Goal: Task Accomplishment & Management: Complete application form

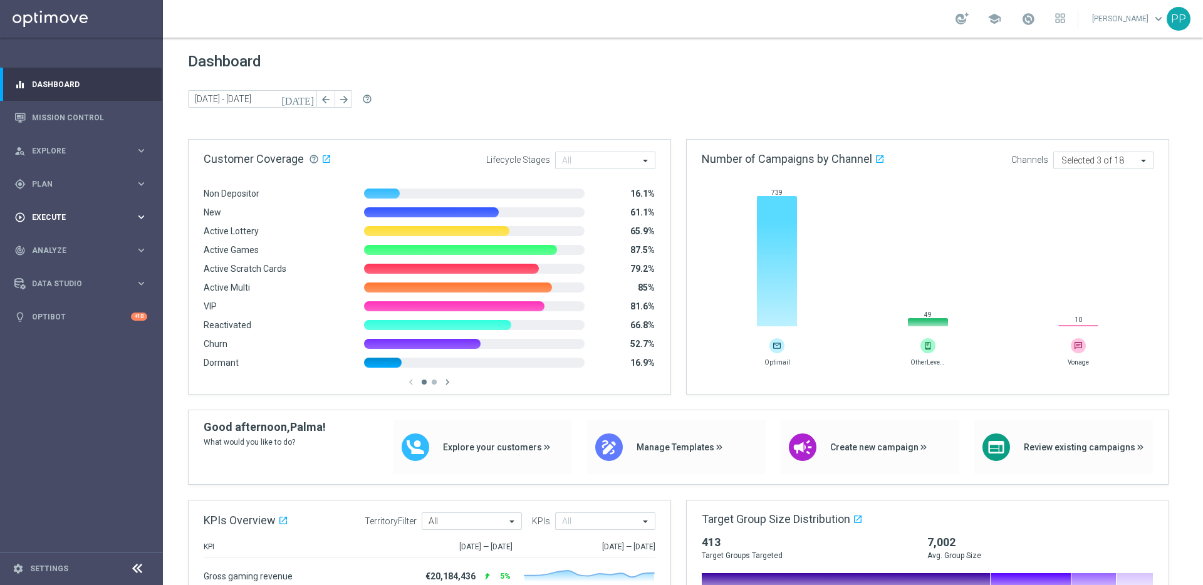
click at [63, 219] on span "Execute" at bounding box center [83, 218] width 103 height 8
click at [55, 244] on link "Campaign Builder" at bounding box center [82, 243] width 98 height 10
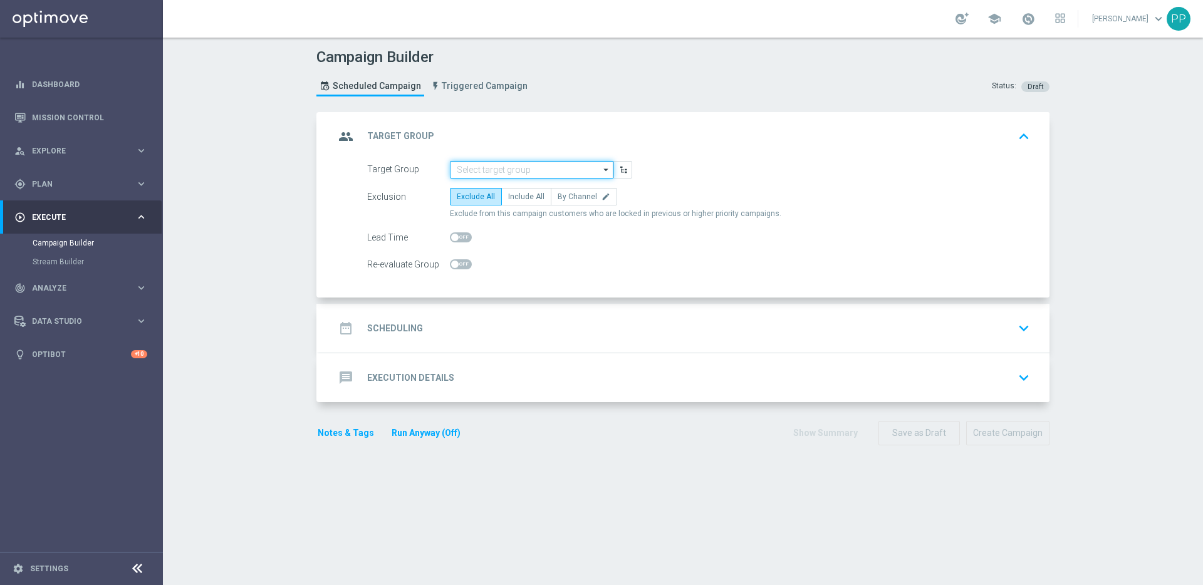
click at [496, 169] on input at bounding box center [532, 170] width 164 height 18
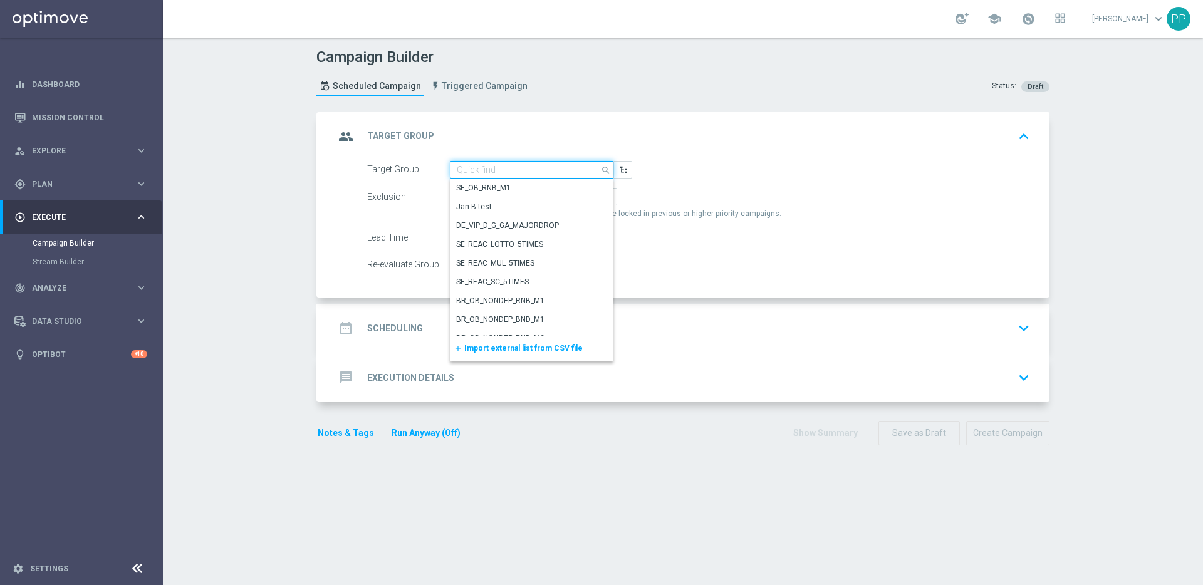
paste input "DE_SB_ACTIVE"
click at [493, 184] on div "DE_SB_ACTIVE" at bounding box center [481, 187] width 51 height 11
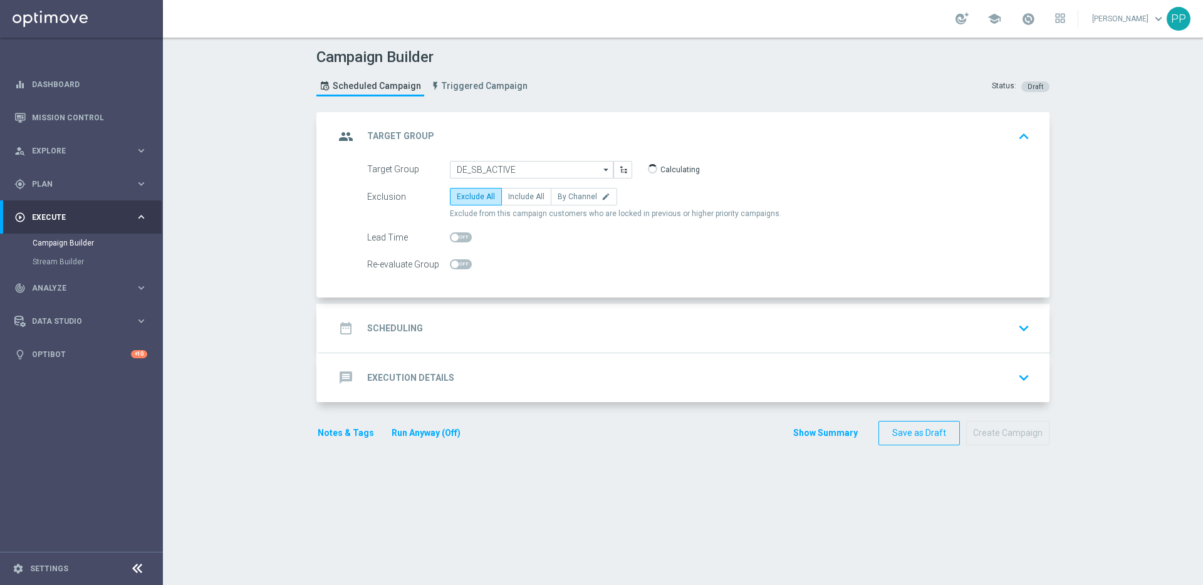
type input "DE_SB_ACTIVE"
click at [509, 196] on span "Include All" at bounding box center [526, 196] width 36 height 9
click at [509, 196] on input "Include All" at bounding box center [512, 199] width 8 height 8
radio input "true"
click at [399, 312] on div "date_range Scheduling keyboard_arrow_down" at bounding box center [685, 328] width 730 height 49
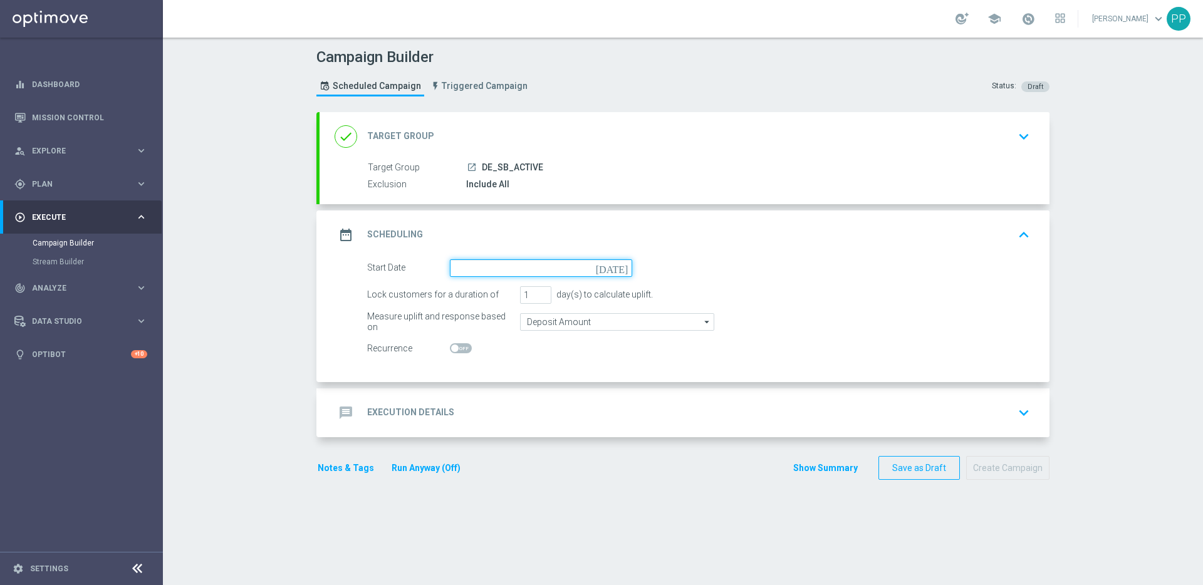
click at [493, 270] on input at bounding box center [541, 269] width 182 height 18
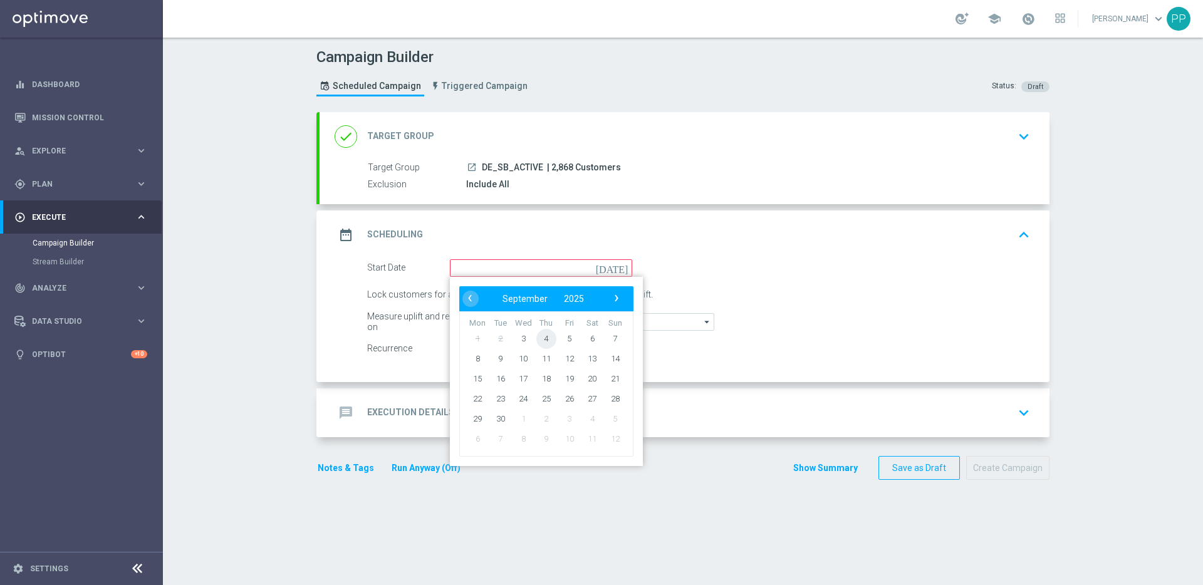
click at [542, 342] on span "4" at bounding box center [547, 338] width 20 height 20
type input "[DATE]"
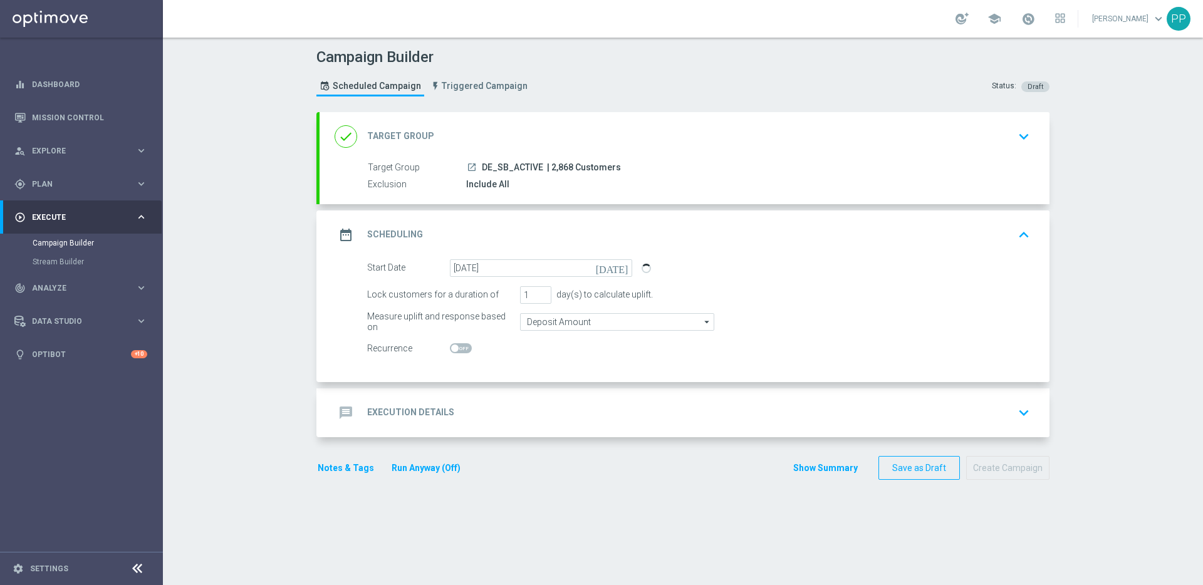
click at [554, 167] on span "| 2,868 Customers" at bounding box center [584, 167] width 74 height 11
copy span "2,868"
click at [377, 407] on h2 "Execution Details" at bounding box center [410, 413] width 87 height 12
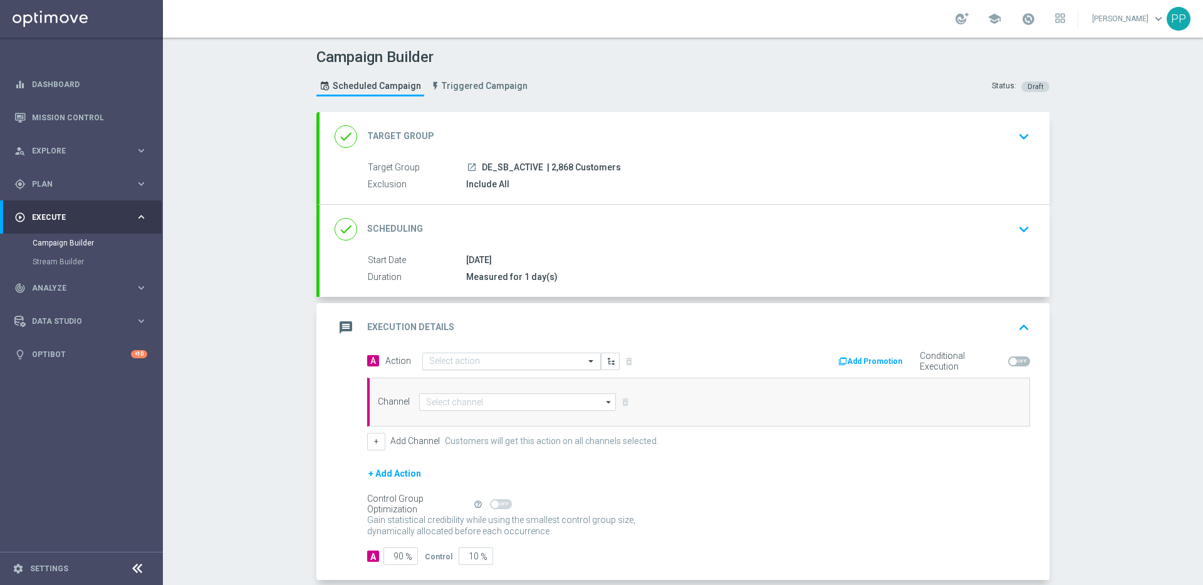
click at [429, 361] on input "text" at bounding box center [499, 362] width 140 height 11
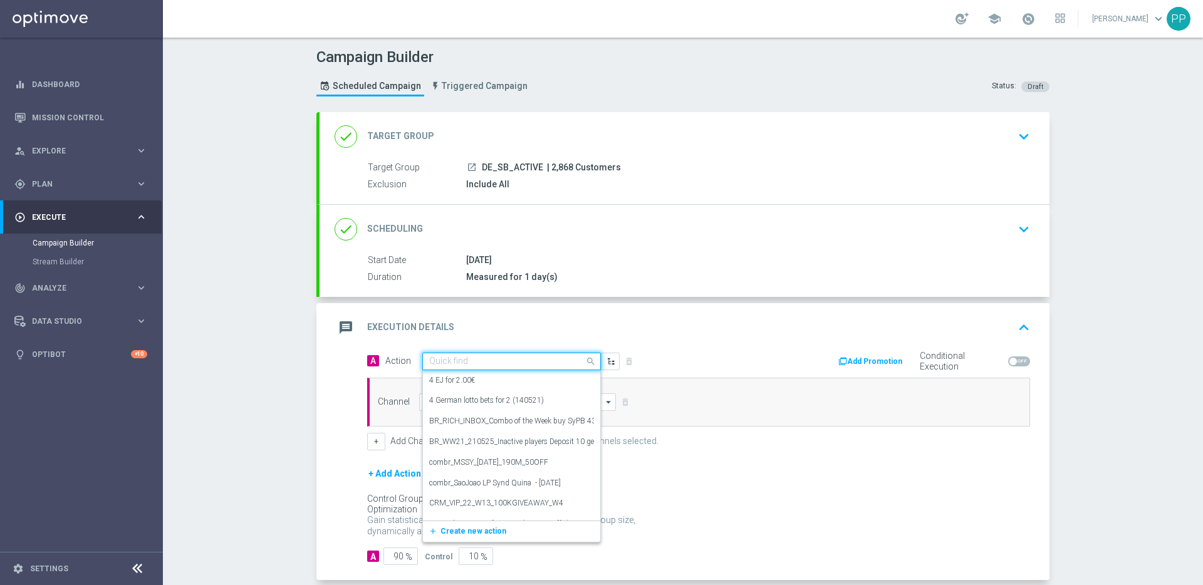
paste input "Football Newsletter + Betclub"
type input "Football Newsletter + Betclub"
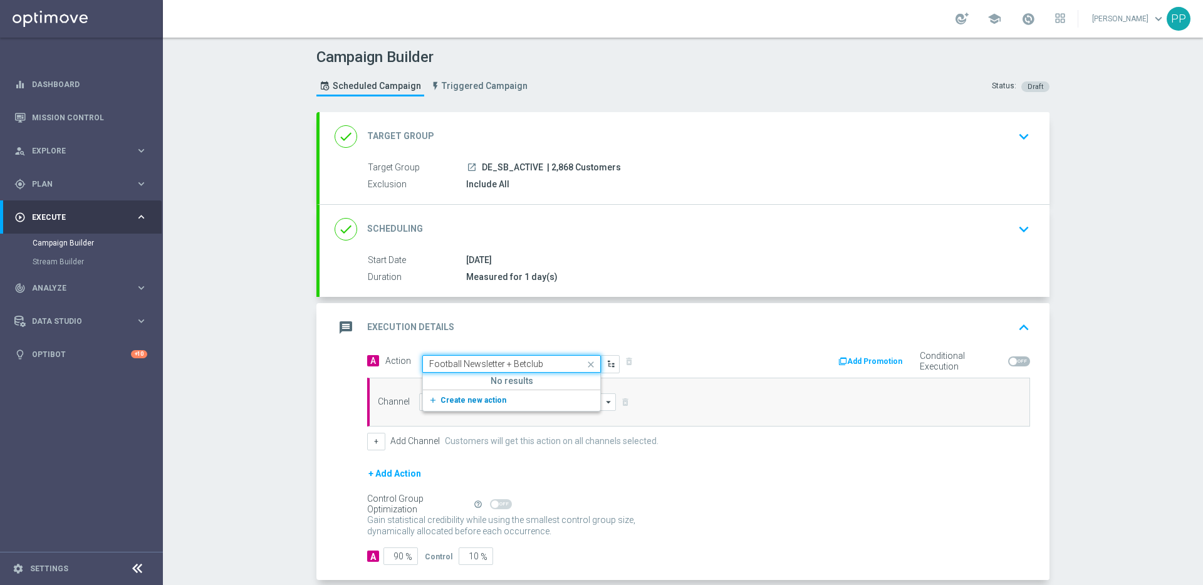
click at [450, 401] on span "Create new action" at bounding box center [474, 400] width 66 height 9
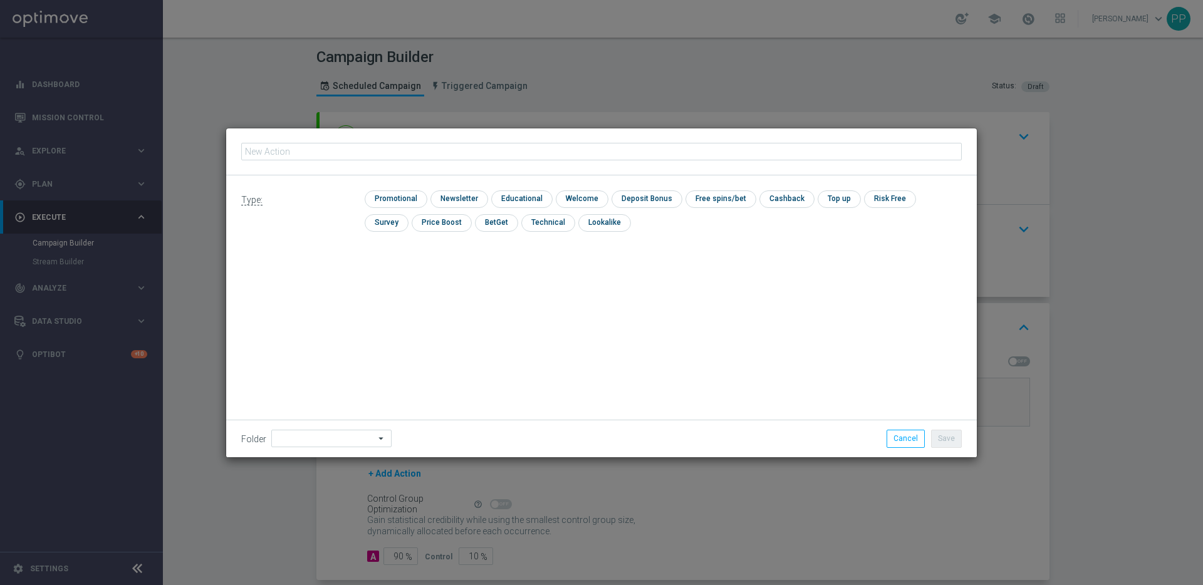
type input "Football Newsletter + Betclub"
click at [401, 199] on input "checkbox" at bounding box center [395, 199] width 60 height 17
checkbox input "true"
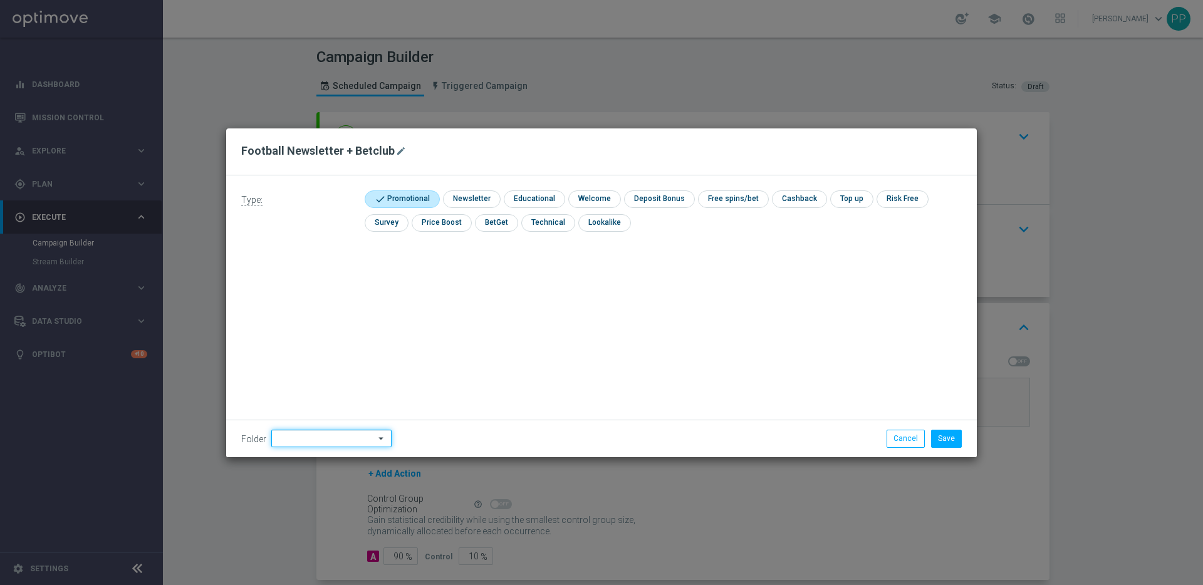
click at [340, 440] on input at bounding box center [331, 439] width 120 height 18
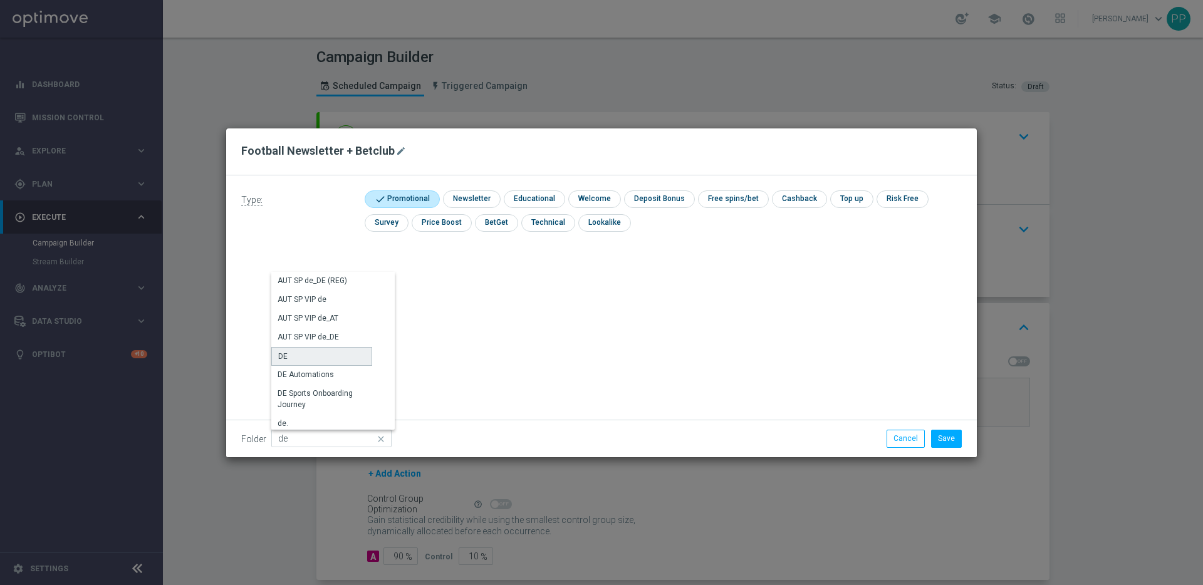
click at [317, 358] on div "DE" at bounding box center [321, 356] width 101 height 19
type input "DE"
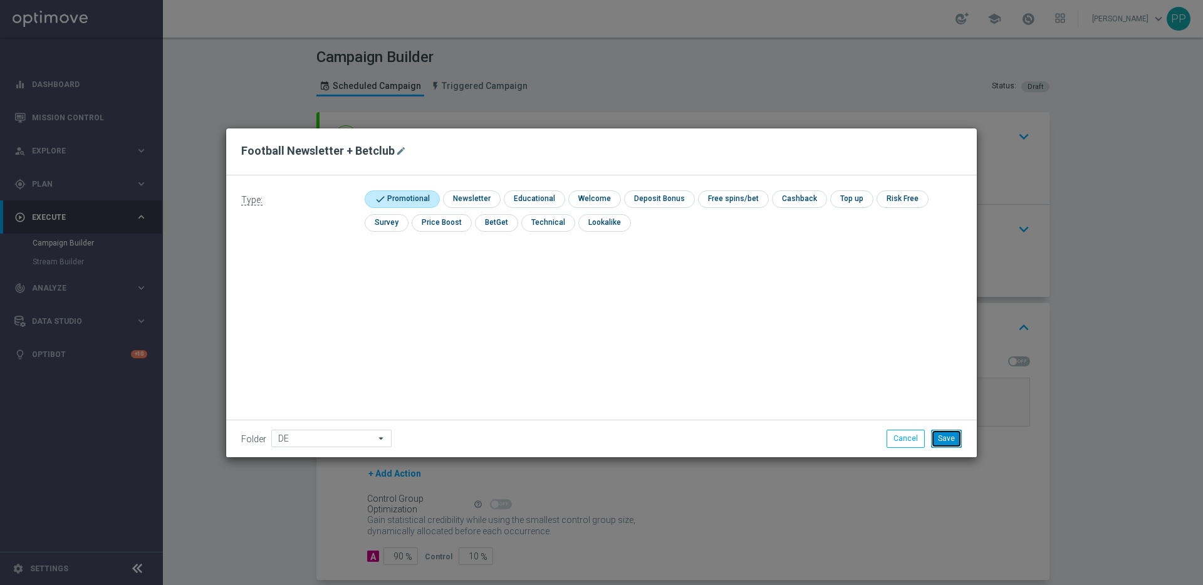
click at [945, 441] on button "Save" at bounding box center [946, 439] width 31 height 18
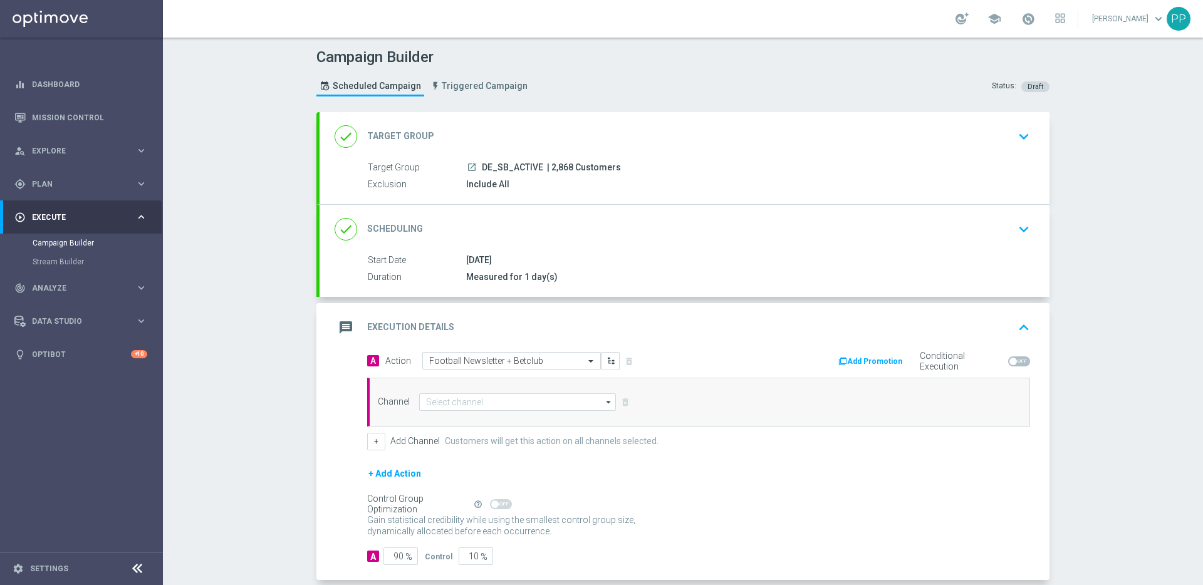
click at [456, 413] on div "Channel arrow_drop_down Show Selected 0 of 26 Silverpop" at bounding box center [698, 402] width 663 height 49
click at [444, 402] on input at bounding box center [517, 403] width 197 height 18
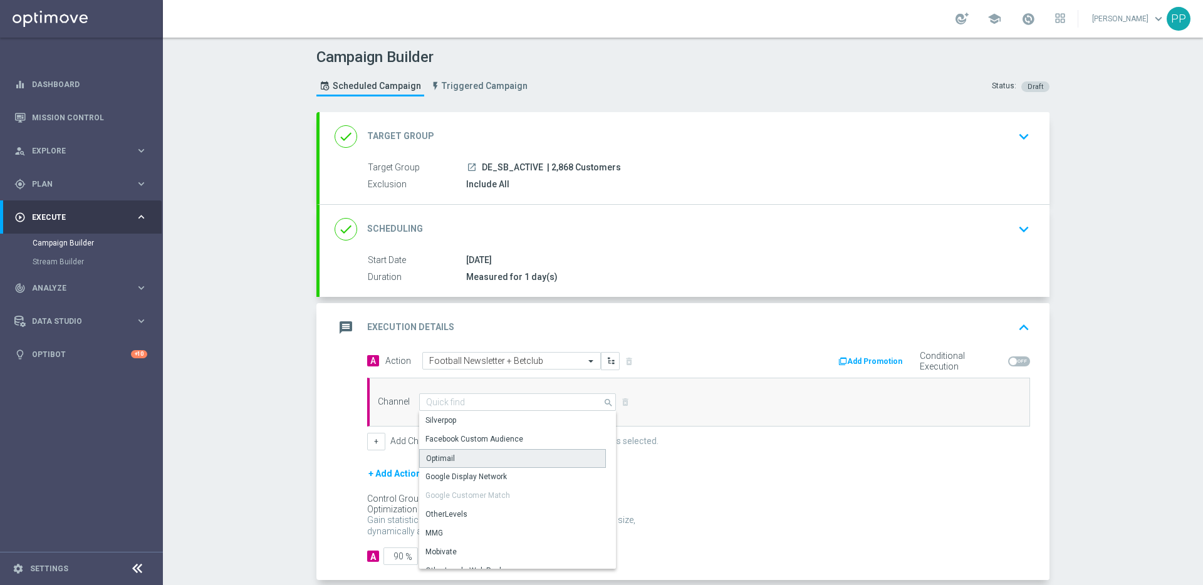
click at [446, 462] on div "Optimail" at bounding box center [440, 458] width 29 height 11
type input "Optimail"
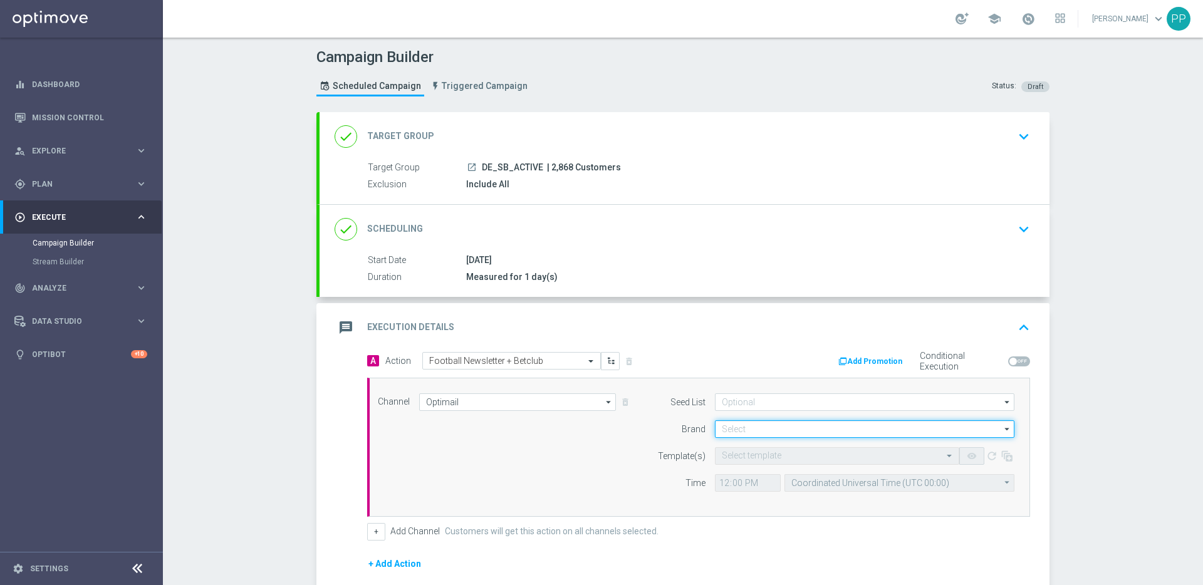
click at [723, 436] on input at bounding box center [865, 430] width 300 height 18
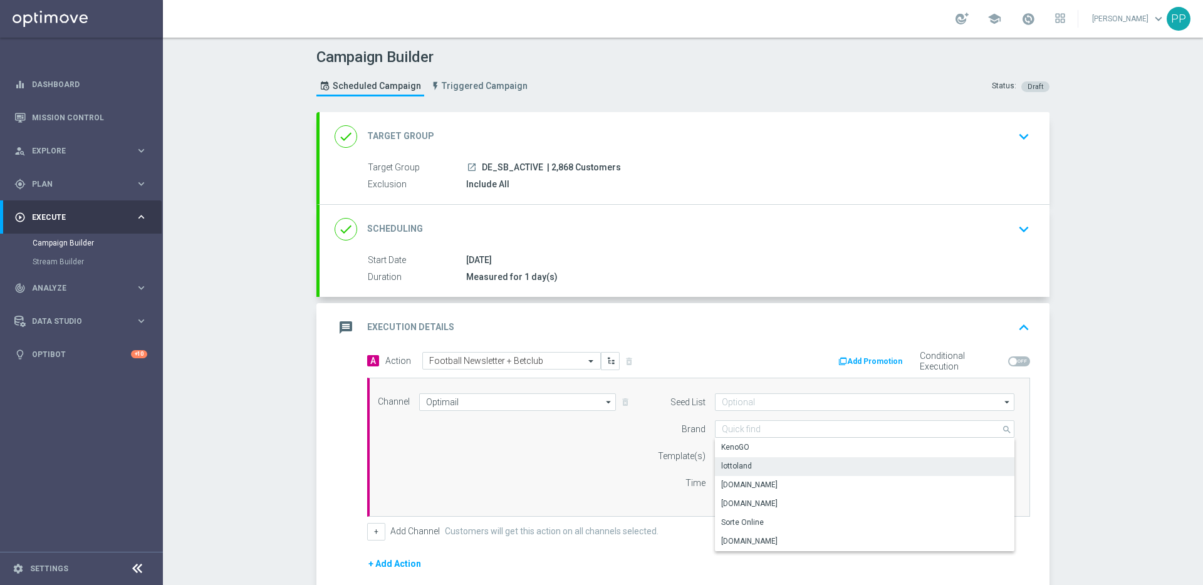
click at [733, 459] on div "lottoland" at bounding box center [865, 467] width 300 height 18
type input "lottoland"
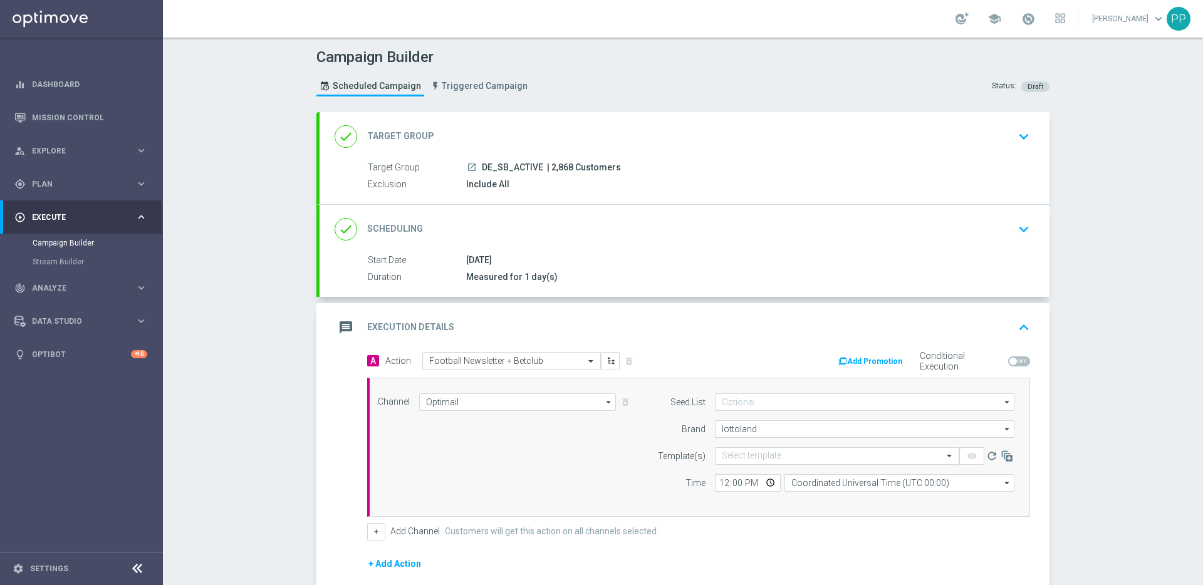
click at [731, 451] on input "text" at bounding box center [825, 456] width 206 height 11
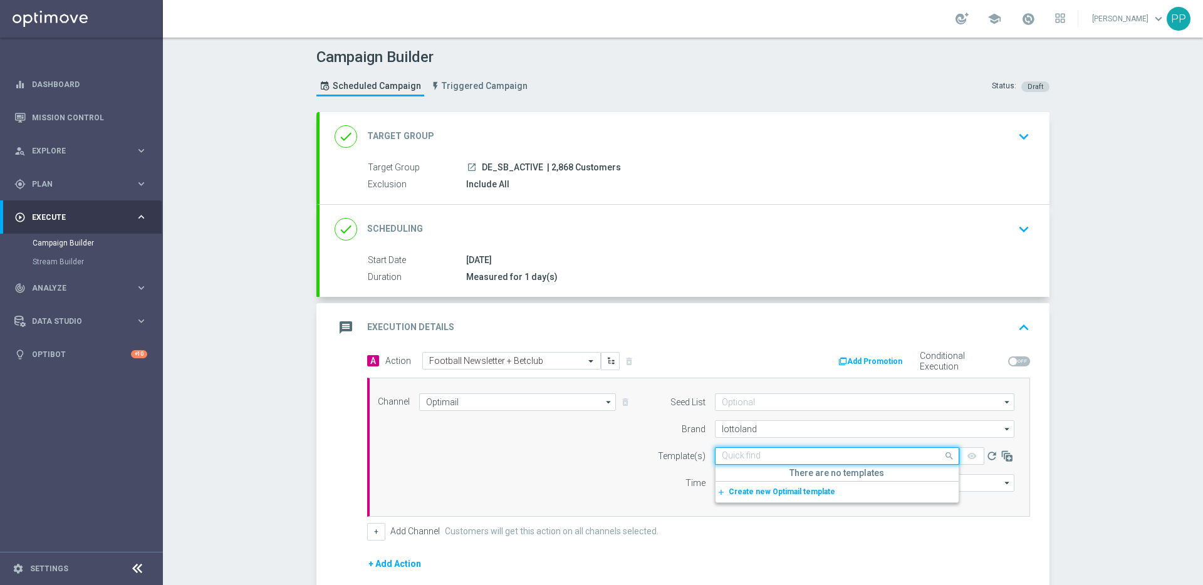
paste input "DE_ALL__SB_NEWS_BETCLUB_250904__NVIP_EMA_TAC_SP"
click at [742, 471] on label "DE_ALL__SB_NEWS_BETCLUB_250904__NVIP_EMA_TAC_SP" at bounding box center [823, 475] width 202 height 11
type input "DE_ALL__SB_NEWS_BETCLUB_250904__NVIP_EMA_TAC_SP"
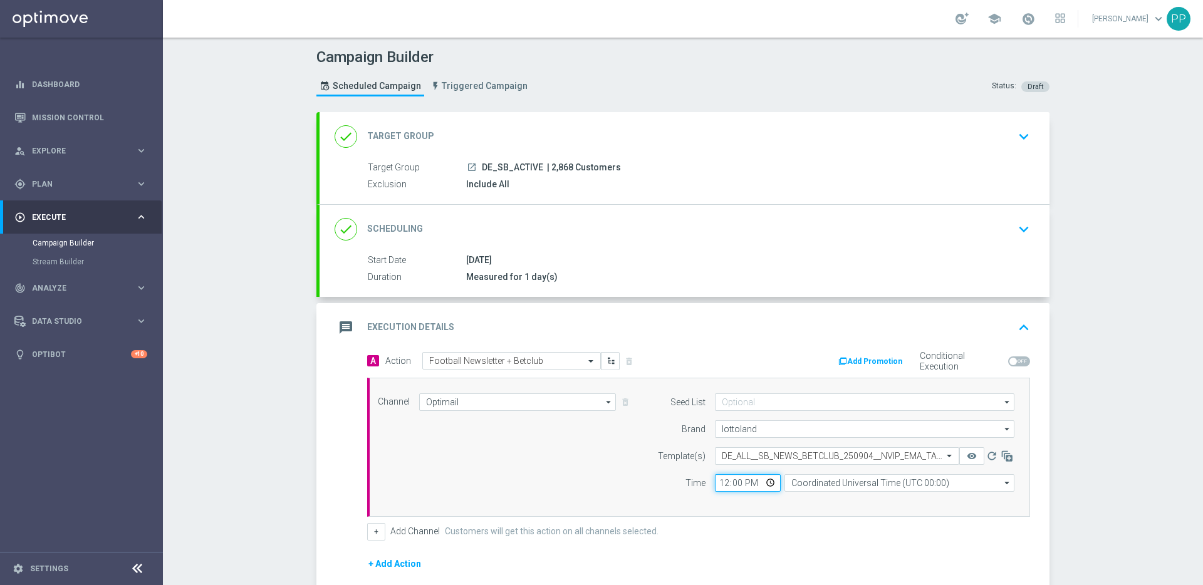
click at [720, 484] on input "12:00" at bounding box center [748, 484] width 66 height 18
type input "10:00"
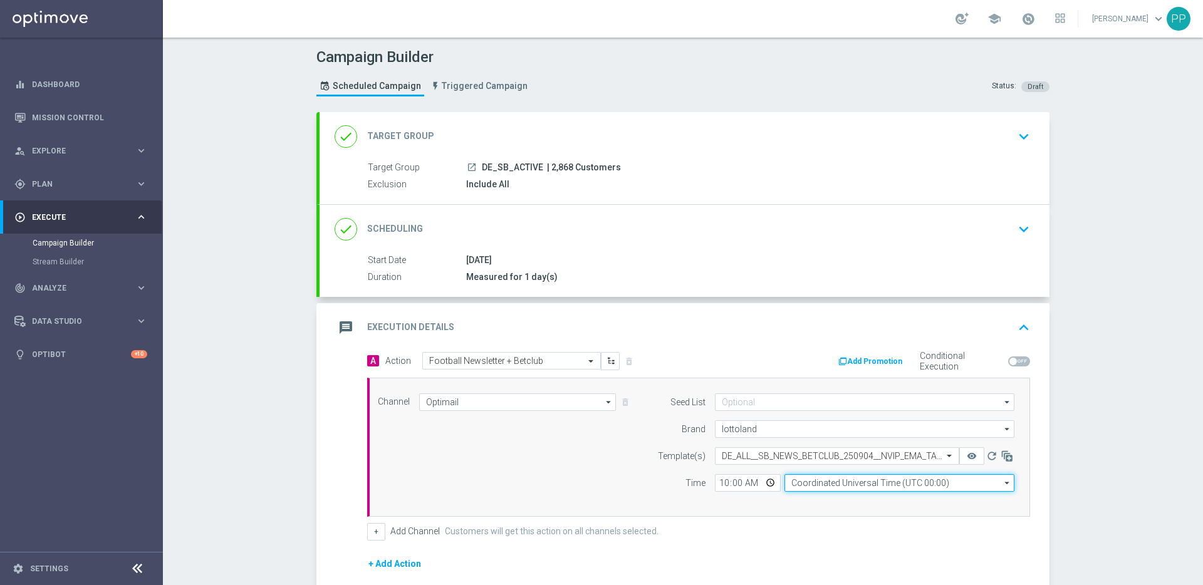
click at [871, 475] on input "Coordinated Universal Time (UTC 00:00)" at bounding box center [900, 484] width 230 height 18
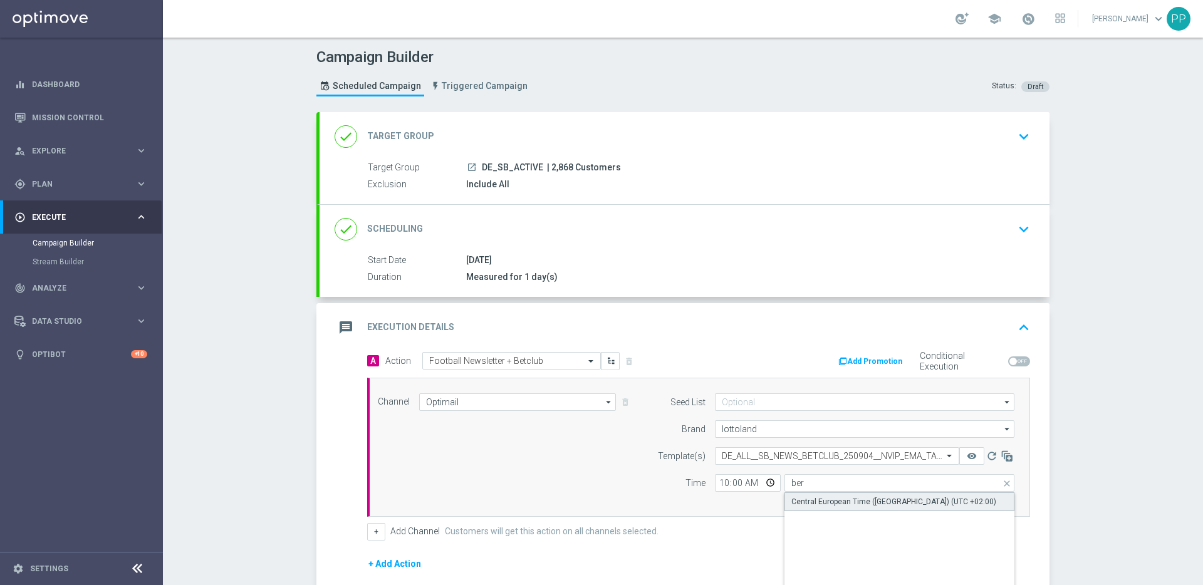
click at [873, 493] on div "Central European Time ([GEOGRAPHIC_DATA]) (UTC +02:00)" at bounding box center [900, 502] width 230 height 19
type input "Central European Time ([GEOGRAPHIC_DATA]) (UTC +02:00)"
click at [786, 533] on div "+ Add Channel Customers will get this action on all channels selected." at bounding box center [698, 532] width 663 height 18
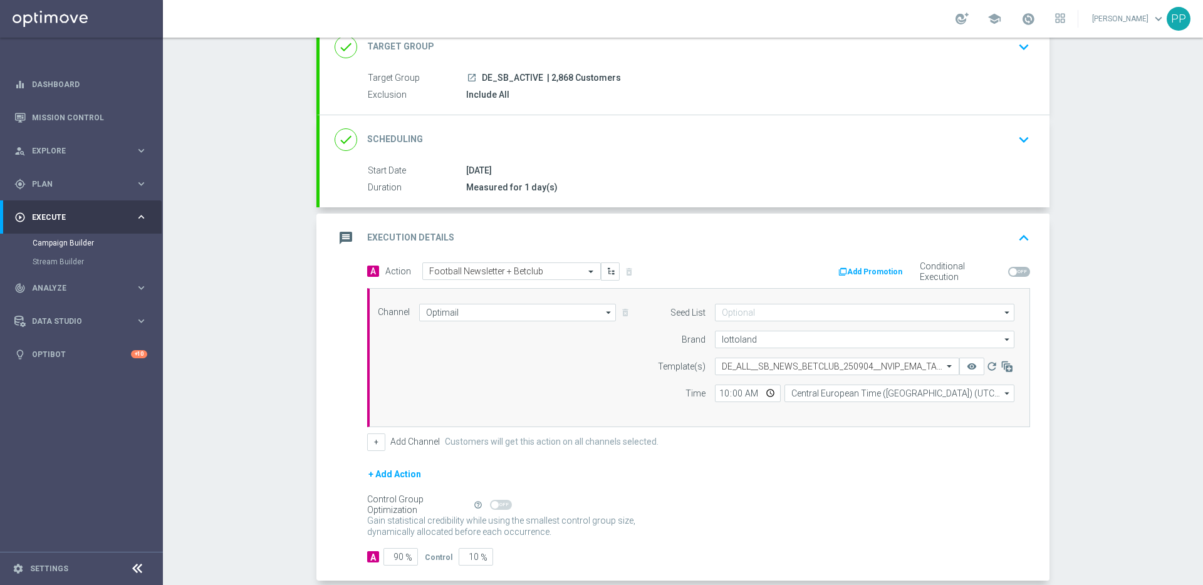
scroll to position [154, 0]
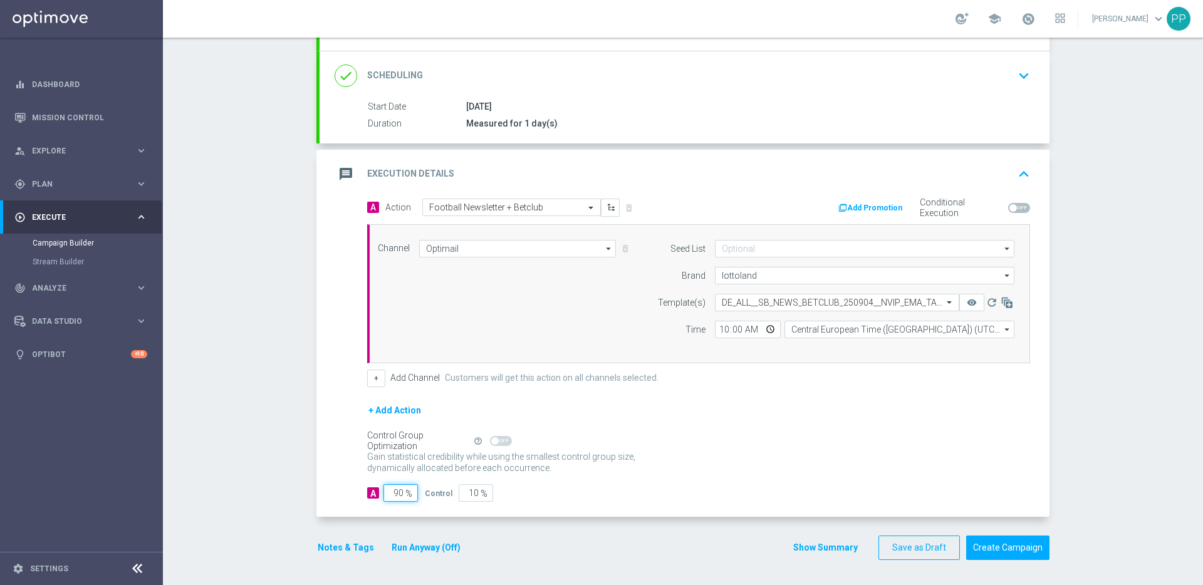
click at [400, 488] on input "90" at bounding box center [401, 494] width 34 height 18
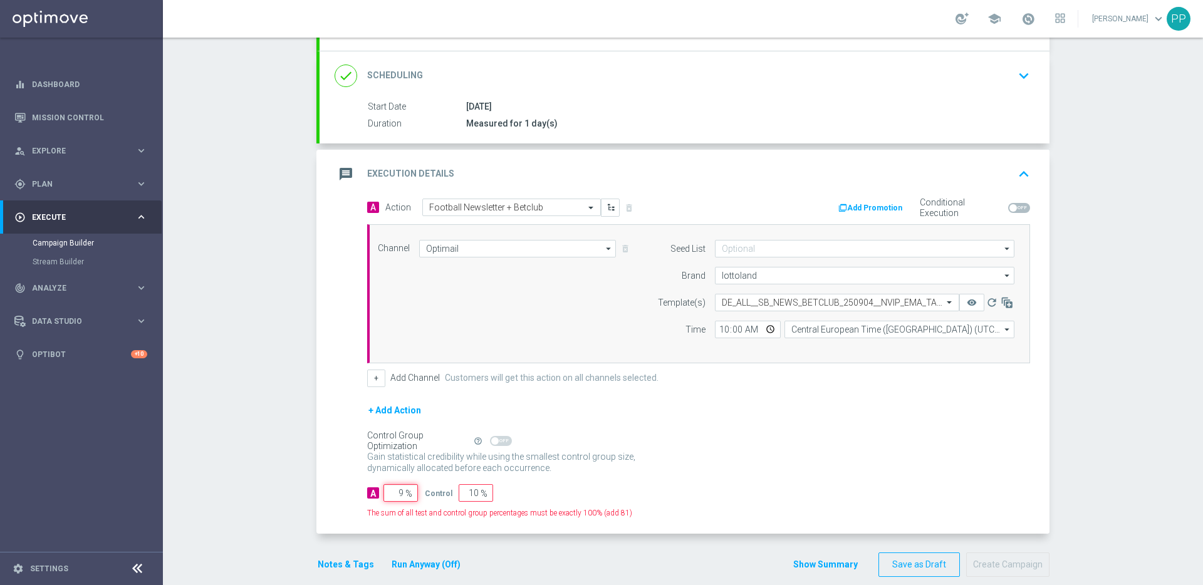
type input "98"
type input "2"
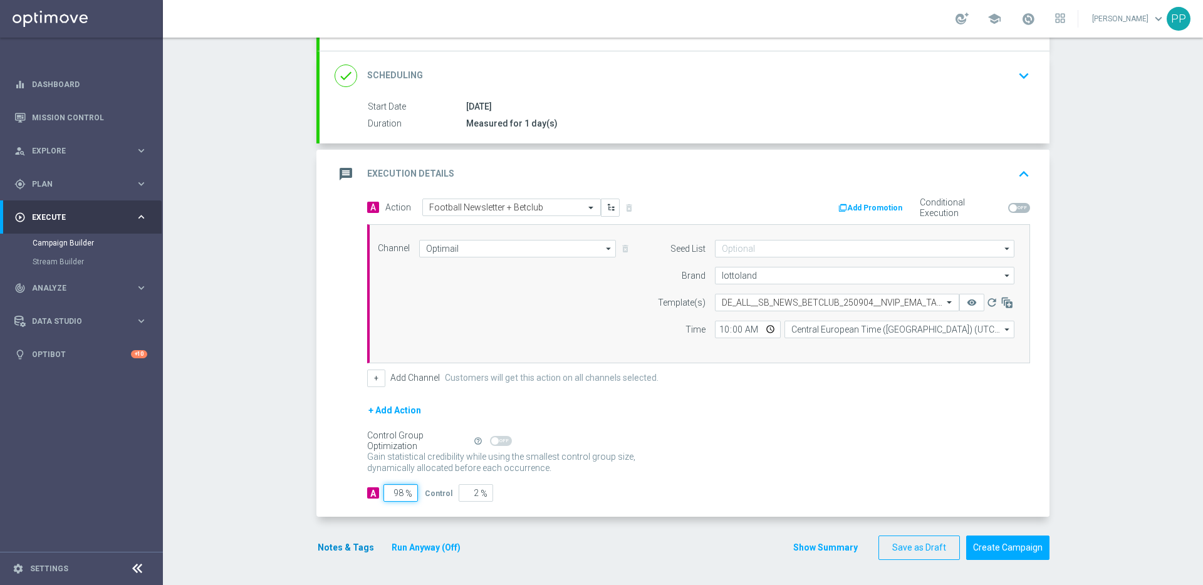
type input "98"
click at [338, 553] on button "Notes & Tags" at bounding box center [346, 548] width 59 height 16
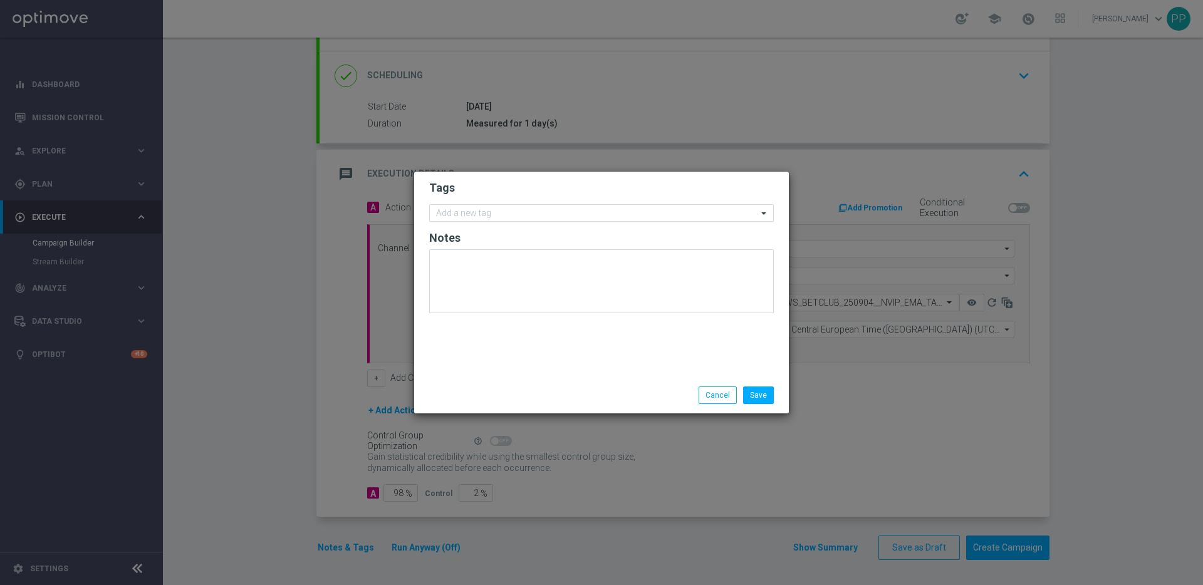
click at [510, 213] on input "text" at bounding box center [597, 214] width 322 height 11
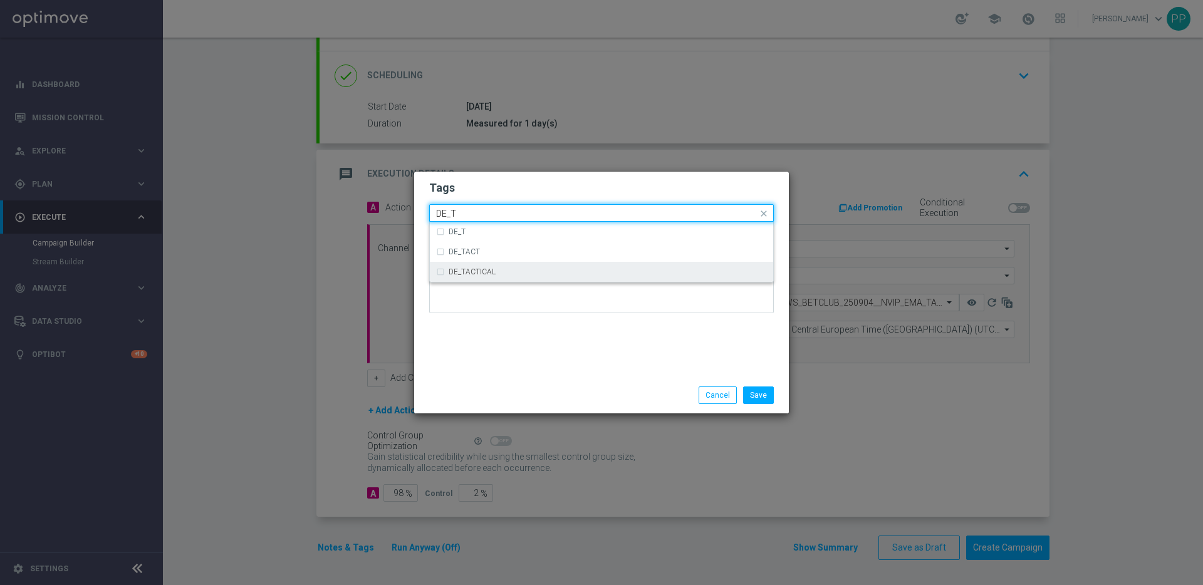
click at [518, 272] on div "DE_TACTICAL" at bounding box center [608, 272] width 318 height 8
type input "DE_T"
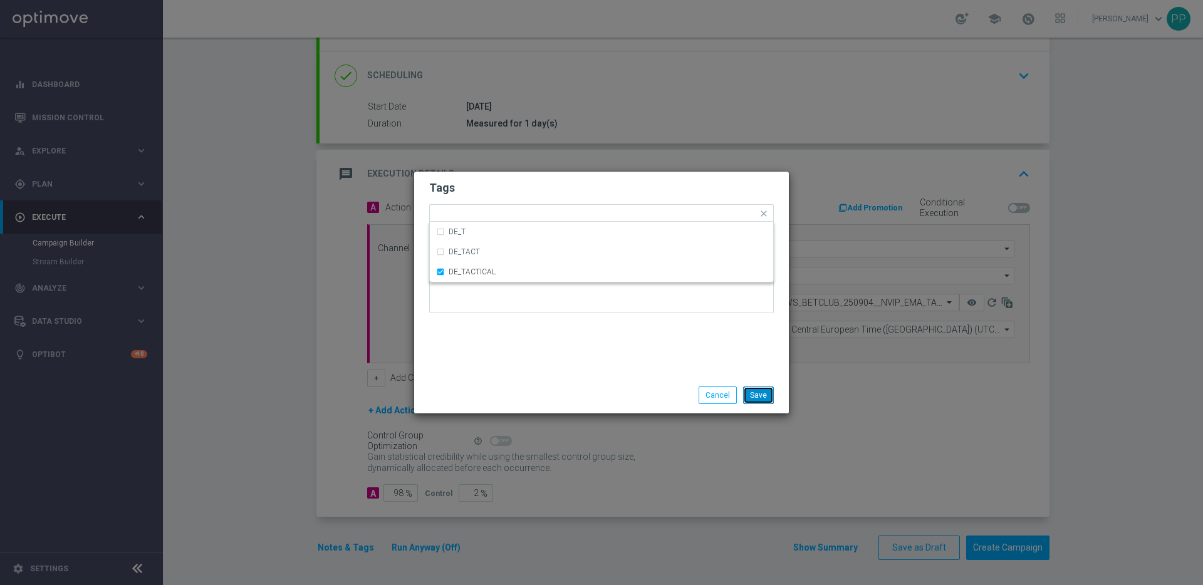
click at [757, 402] on button "Save" at bounding box center [758, 396] width 31 height 18
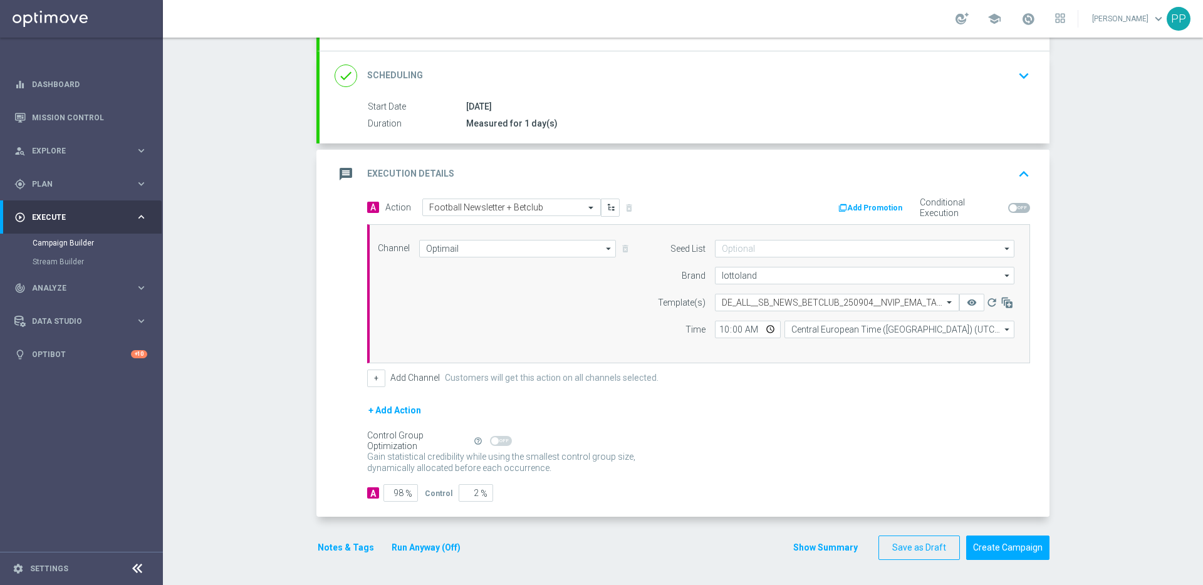
click at [669, 451] on div "Gain statistical credibility while using the smallest control group size, dynam…" at bounding box center [698, 463] width 663 height 30
click at [1010, 545] on button "Create Campaign" at bounding box center [1008, 548] width 83 height 24
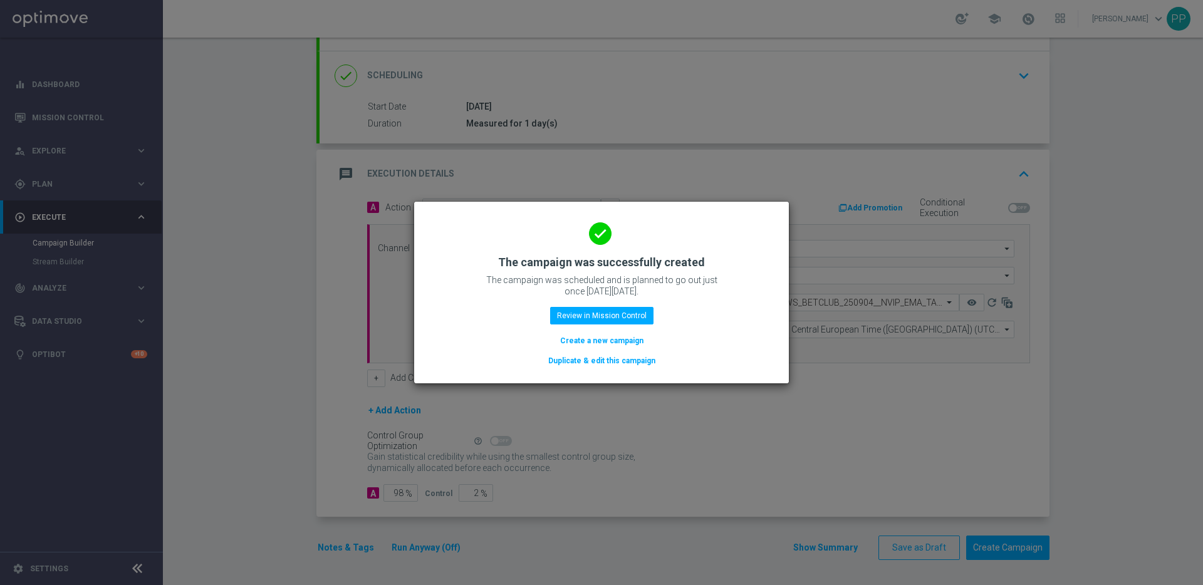
click at [636, 362] on button "Duplicate & edit this campaign" at bounding box center [602, 361] width 110 height 14
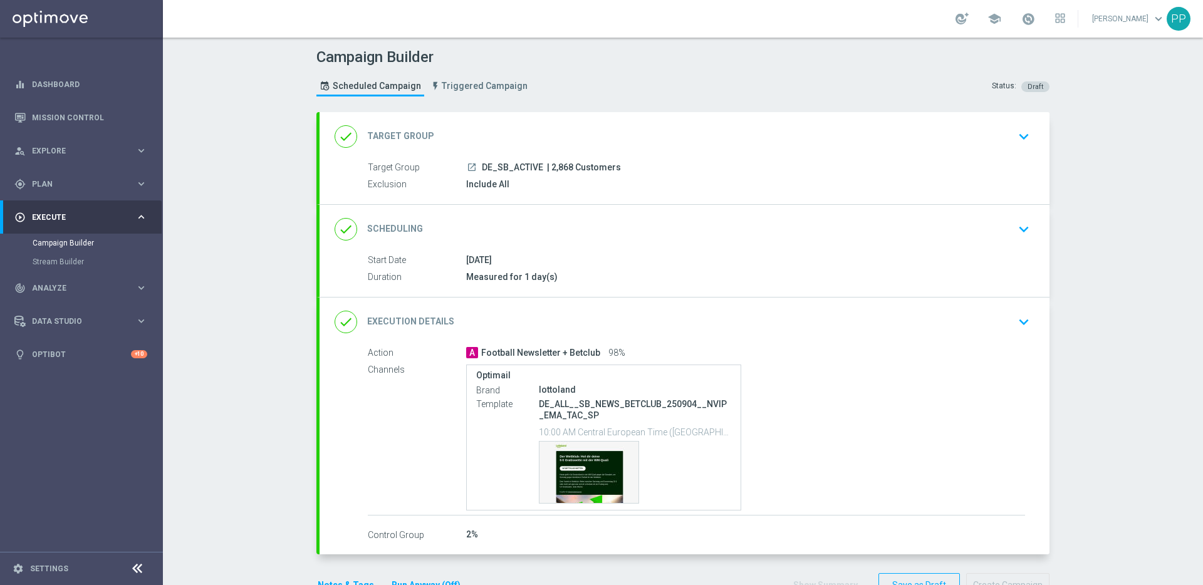
click at [514, 142] on div "done Target Group keyboard_arrow_down" at bounding box center [685, 137] width 700 height 24
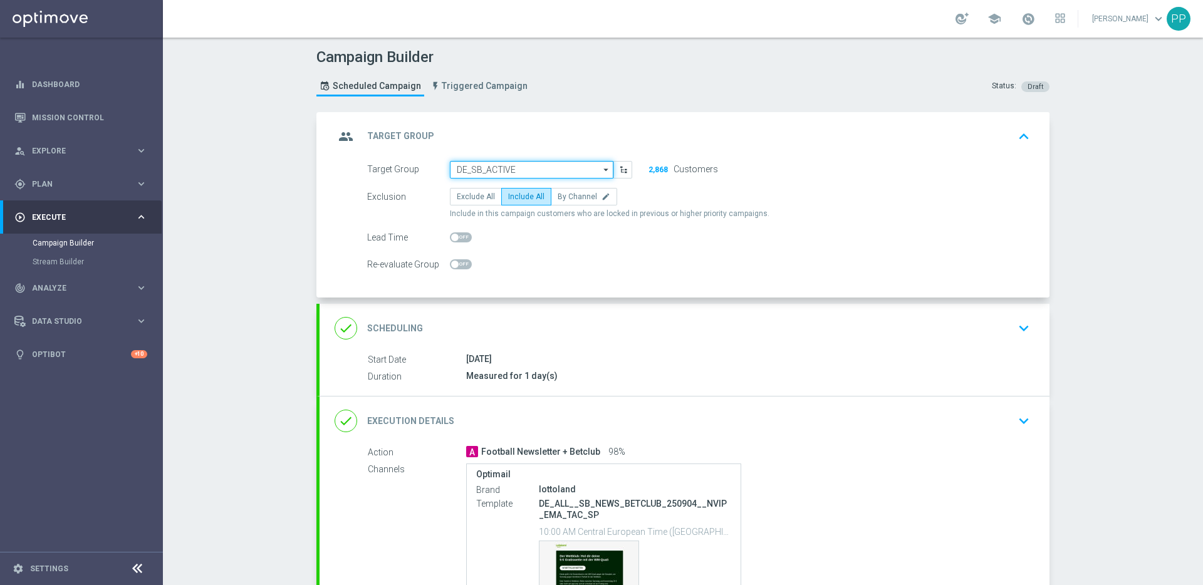
click at [488, 174] on input "DE_SB_ACTIVE" at bounding box center [532, 170] width 164 height 18
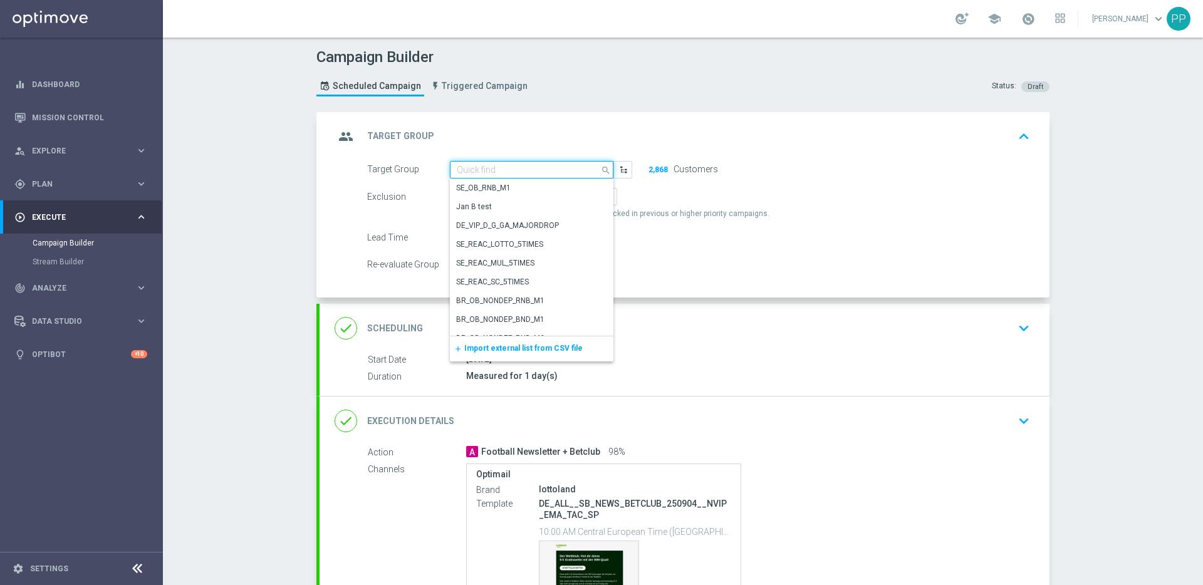
paste input "AT_SB_ACTIVE"
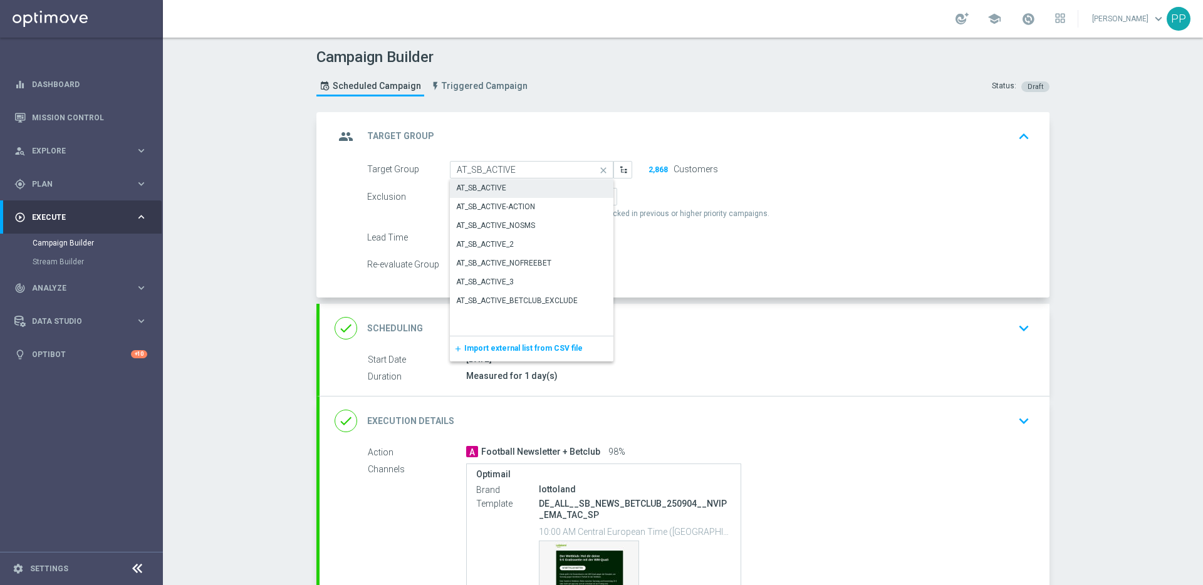
click at [485, 187] on div "AT_SB_ACTIVE" at bounding box center [481, 187] width 50 height 11
type input "AT_SB_ACTIVE"
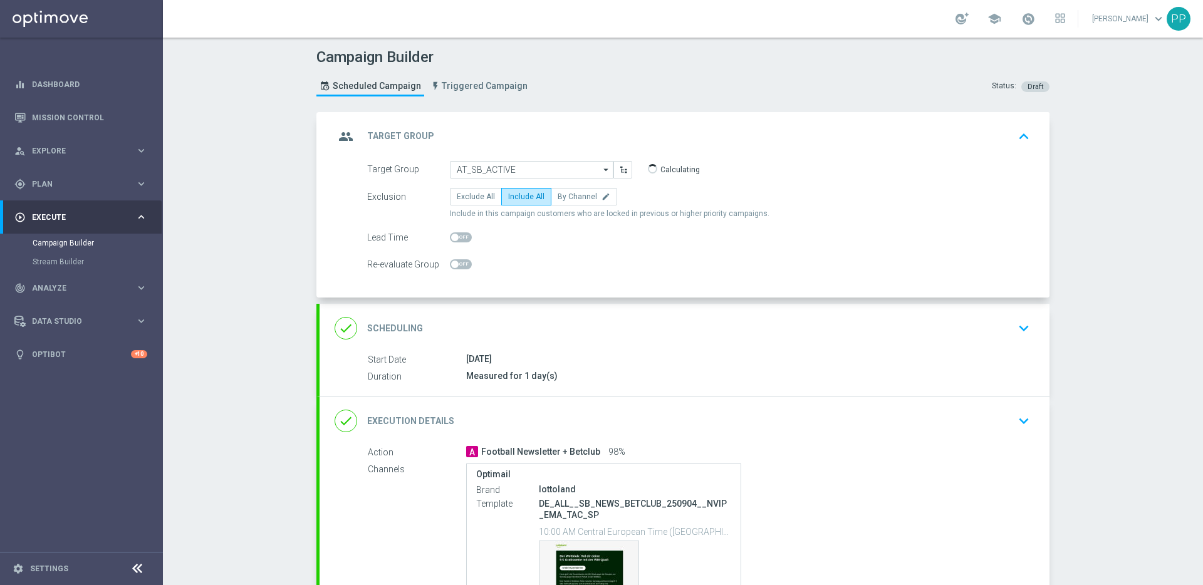
click at [524, 426] on div "done Execution Details keyboard_arrow_down" at bounding box center [685, 421] width 700 height 24
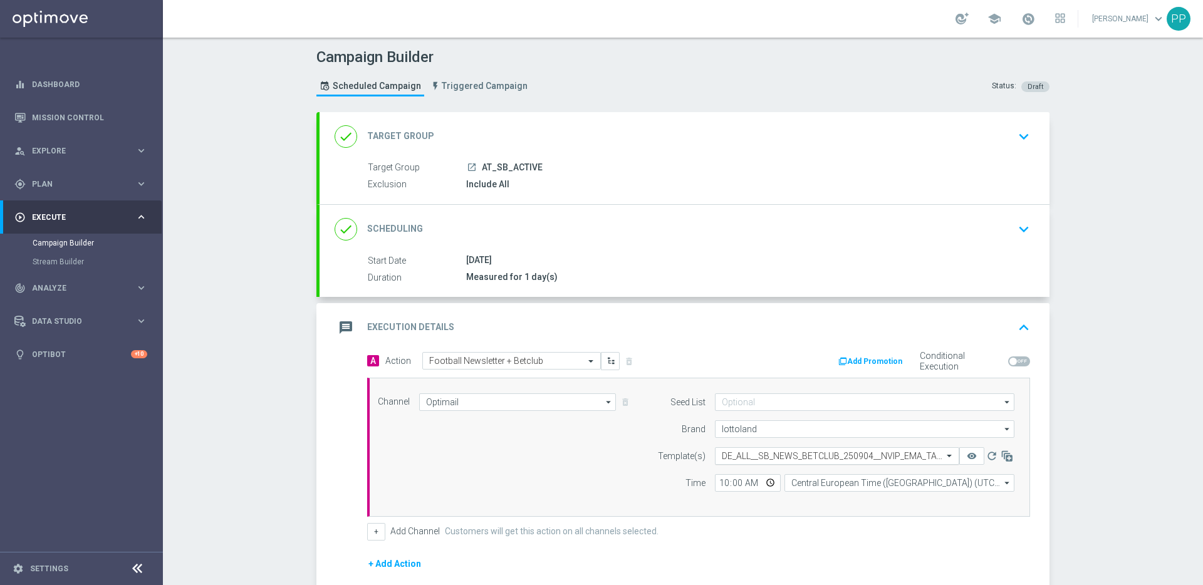
click at [730, 449] on div "Select template DE_ALL__SB_NEWS_BETCLUB_250904__NVIP_EMA_TAC_SP" at bounding box center [837, 457] width 244 height 18
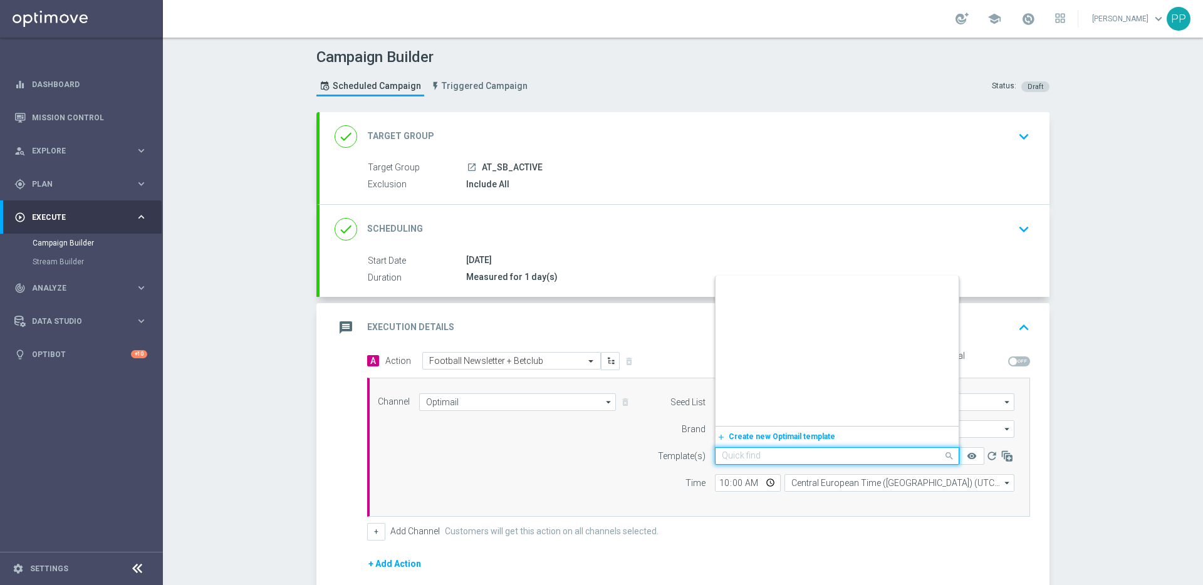
scroll to position [17003, 0]
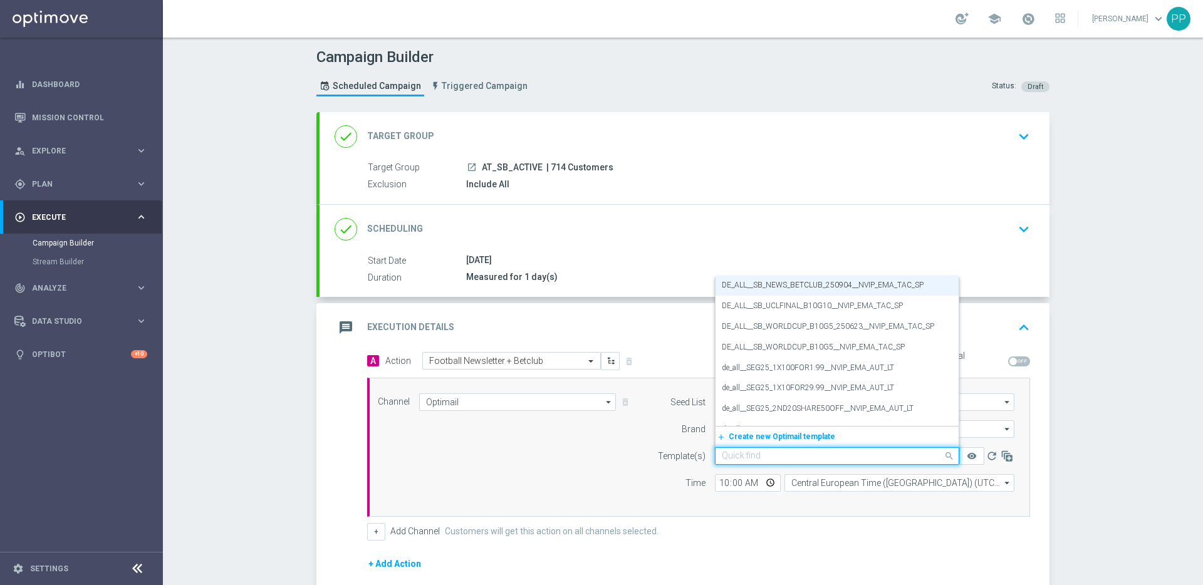
paste input "AT__SB_NEWS_BETCLUB_250904__NVIP_EMA_TAC_SP"
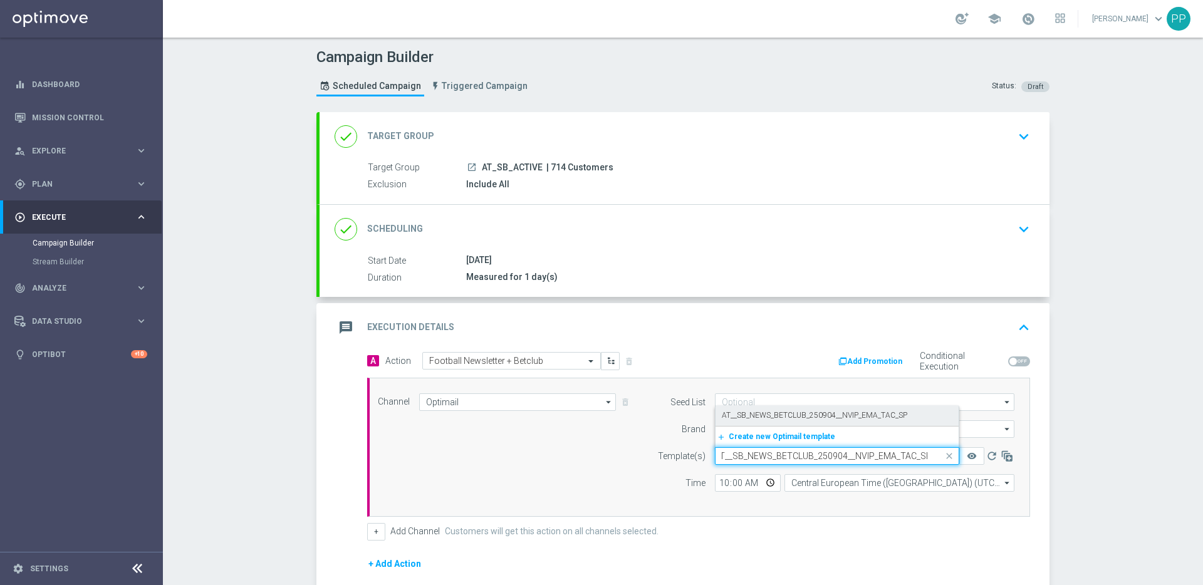
click at [730, 412] on label "AT__SB_NEWS_BETCLUB_250904__NVIP_EMA_TAC_SP" at bounding box center [815, 416] width 186 height 11
type input "AT__SB_NEWS_BETCLUB_250904__NVIP_EMA_TAC_SP"
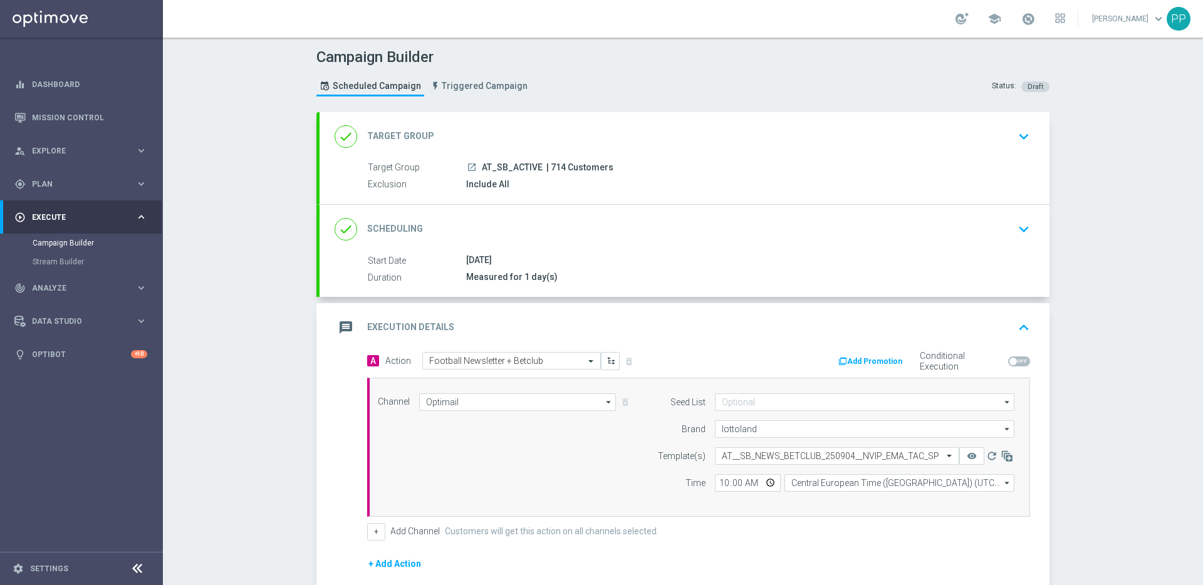
scroll to position [0, 0]
click at [723, 540] on div "+ Add Channel Customers will get this action on all channels selected." at bounding box center [698, 532] width 663 height 18
click at [550, 169] on span "| 714 Customers" at bounding box center [580, 167] width 67 height 11
copy span "714"
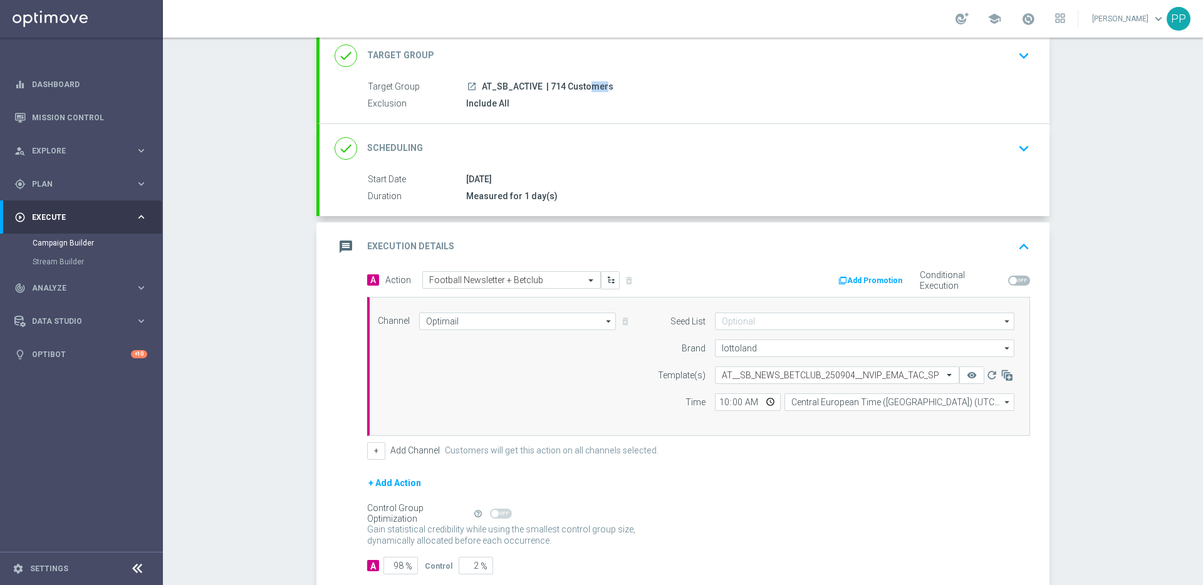
scroll to position [154, 0]
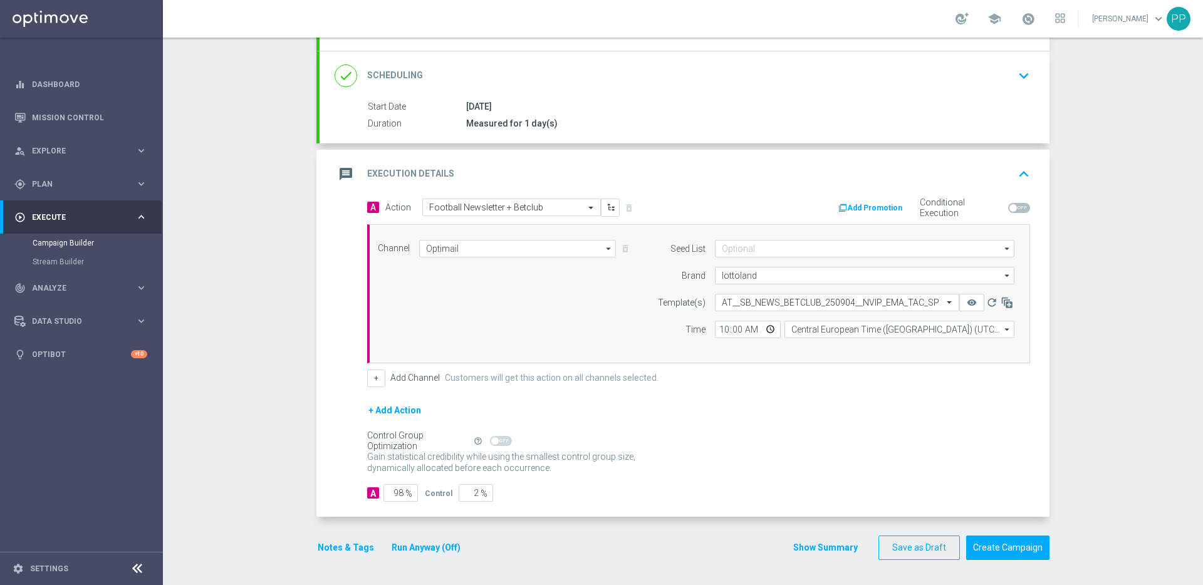
click at [337, 544] on button "Notes & Tags" at bounding box center [346, 548] width 59 height 16
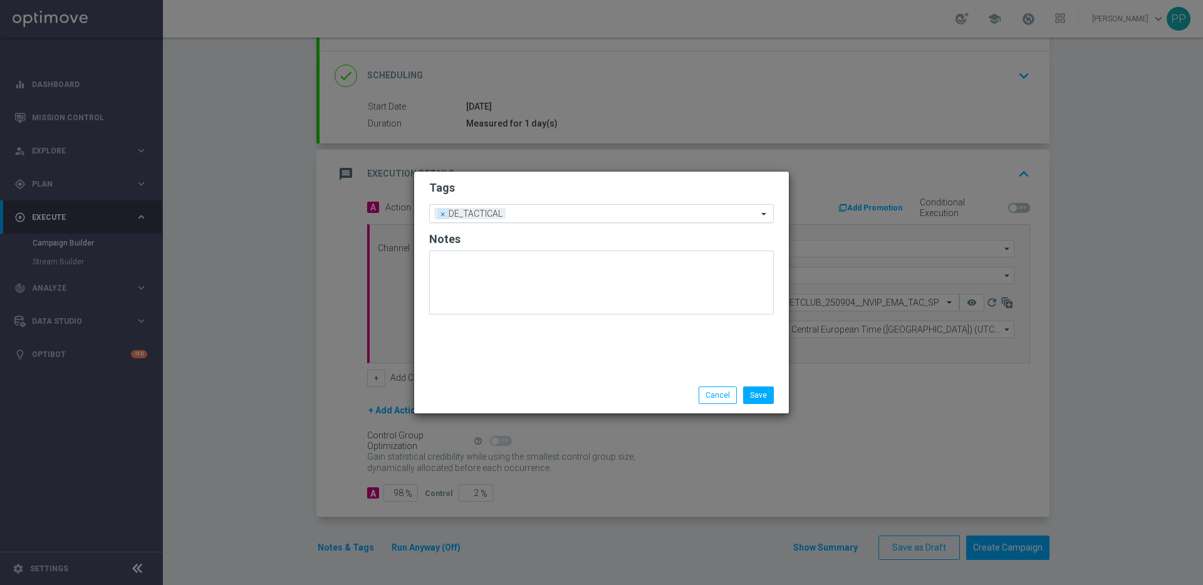
click at [441, 218] on span "×" at bounding box center [443, 213] width 11 height 11
click at [441, 218] on input "text" at bounding box center [597, 214] width 322 height 11
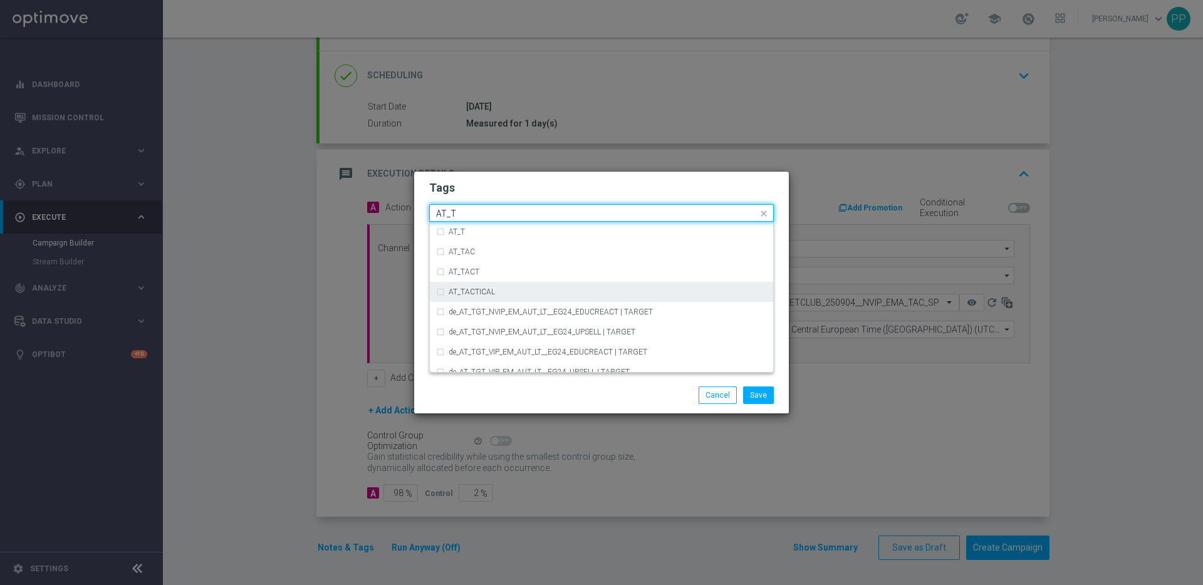
click at [444, 288] on div "AT_TACTICAL" at bounding box center [601, 292] width 331 height 20
type input "AT_T"
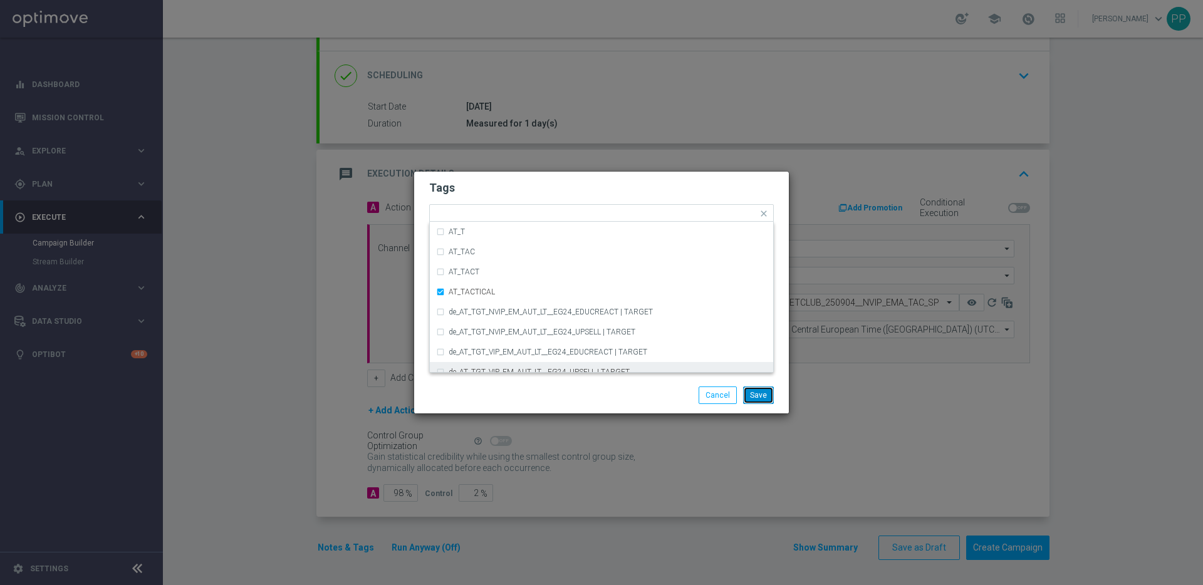
click at [762, 396] on button "Save" at bounding box center [758, 396] width 31 height 18
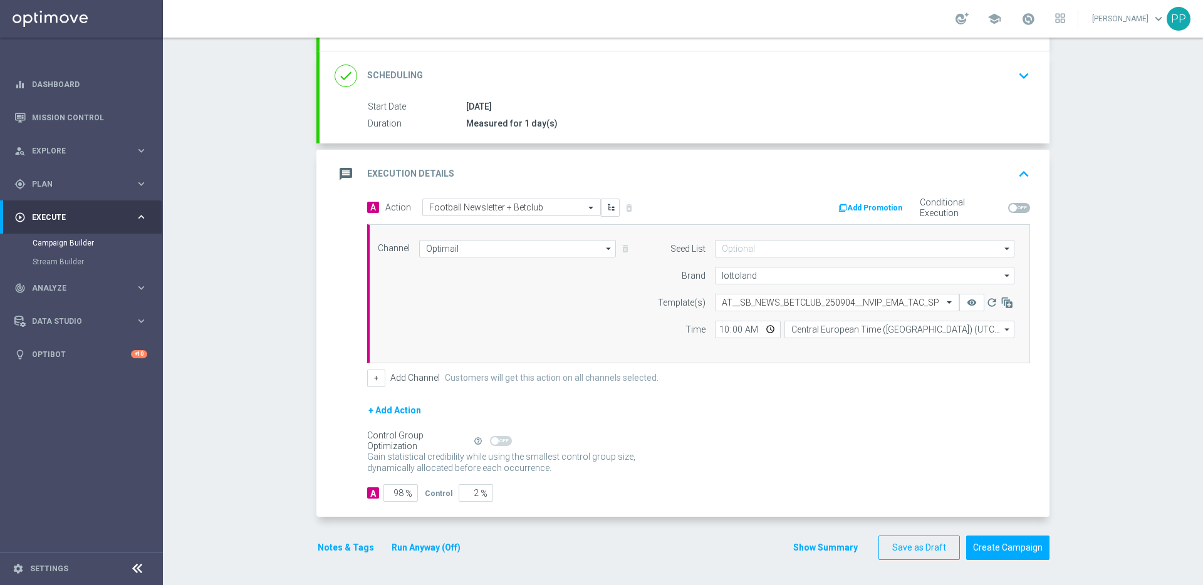
click at [762, 436] on div "Control Group Optimization Self Optimizing Campaign help_outline" at bounding box center [698, 441] width 663 height 14
click at [988, 548] on button "Create Campaign" at bounding box center [1008, 548] width 83 height 24
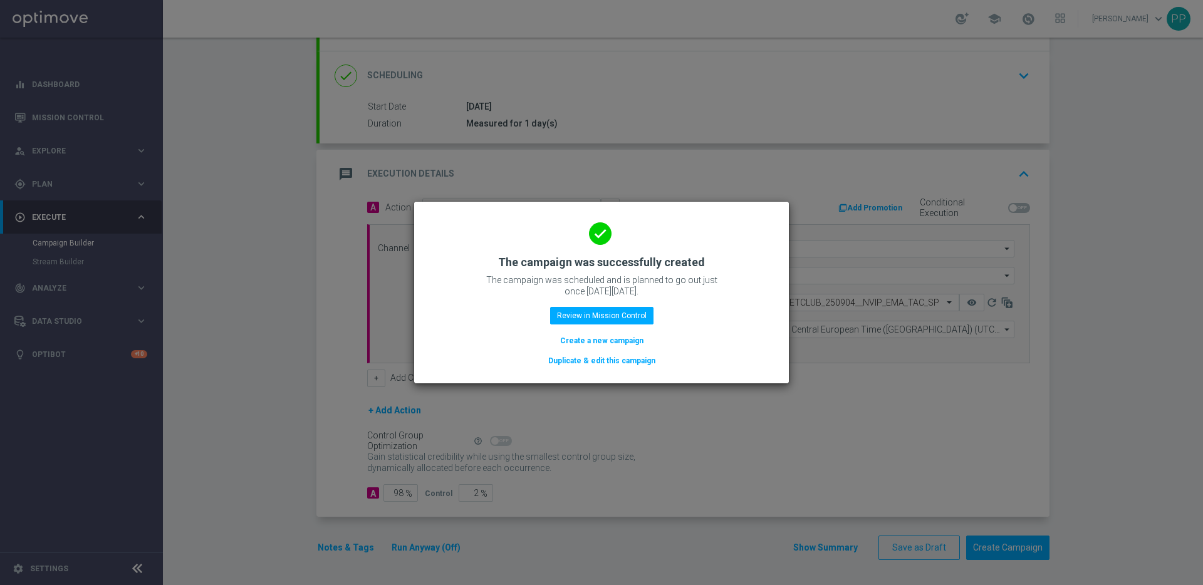
click at [619, 362] on button "Duplicate & edit this campaign" at bounding box center [602, 361] width 110 height 14
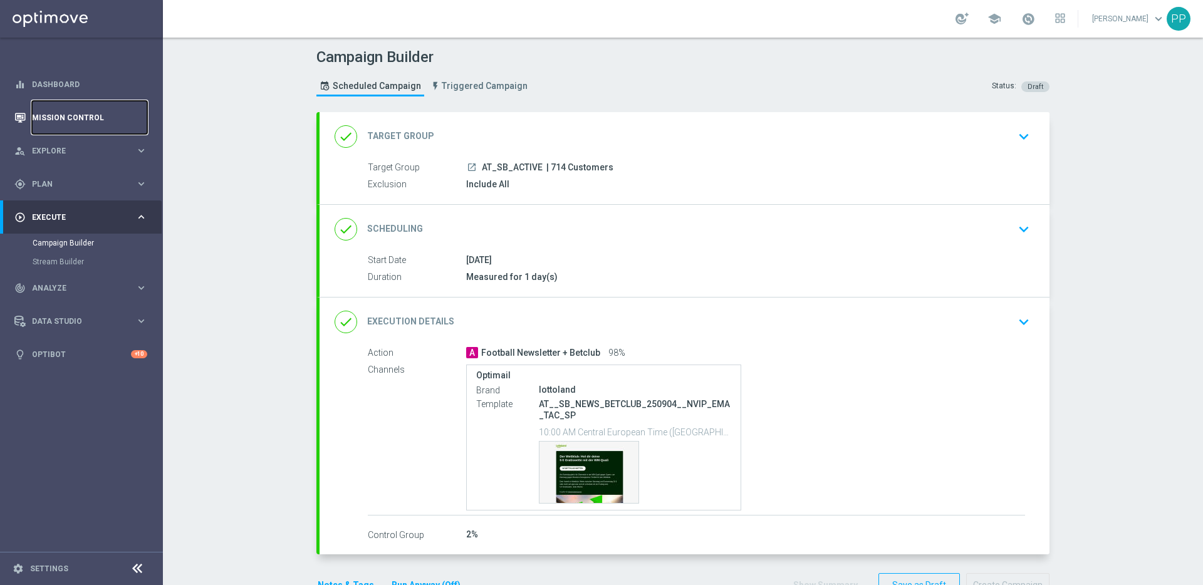
click at [51, 120] on link "Mission Control" at bounding box center [89, 117] width 115 height 33
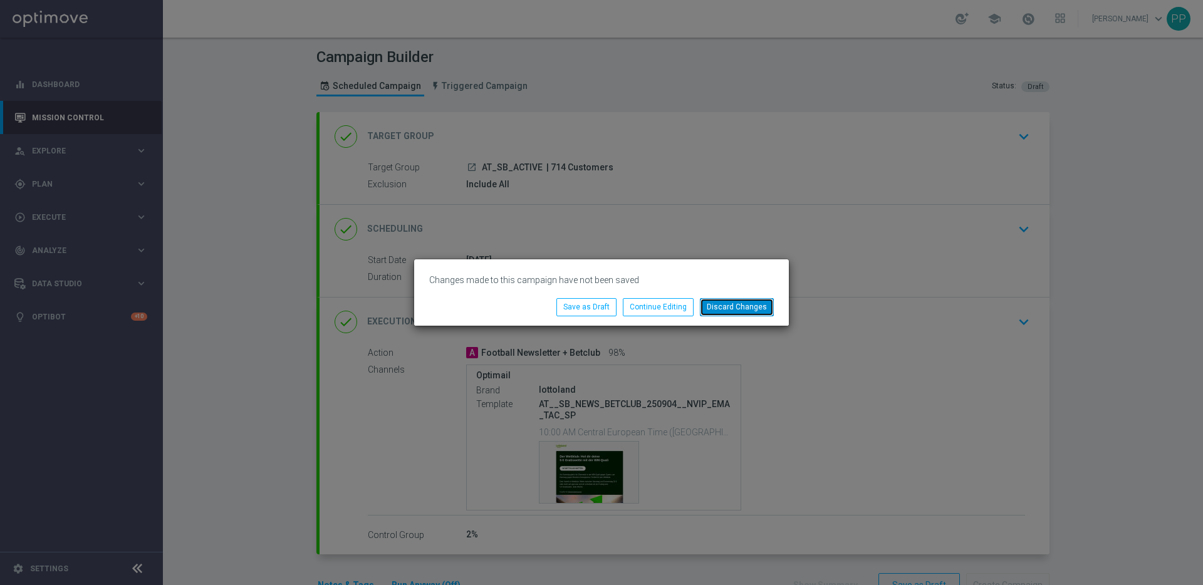
click at [726, 304] on button "Discard Changes" at bounding box center [737, 307] width 74 height 18
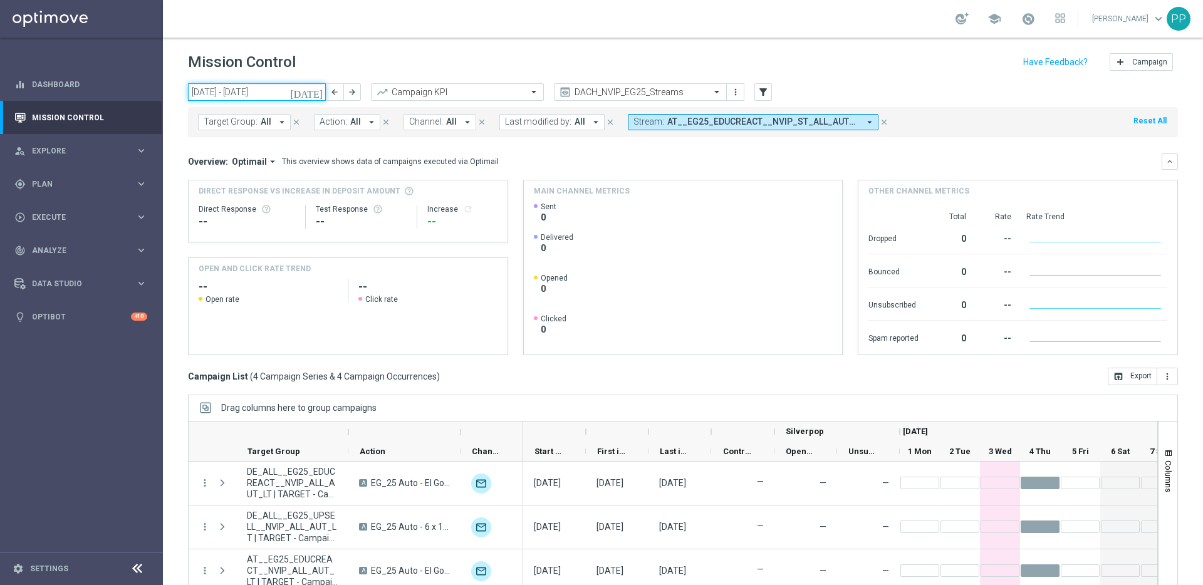
click at [248, 90] on input "[DATE] - [DATE]" at bounding box center [257, 92] width 138 height 18
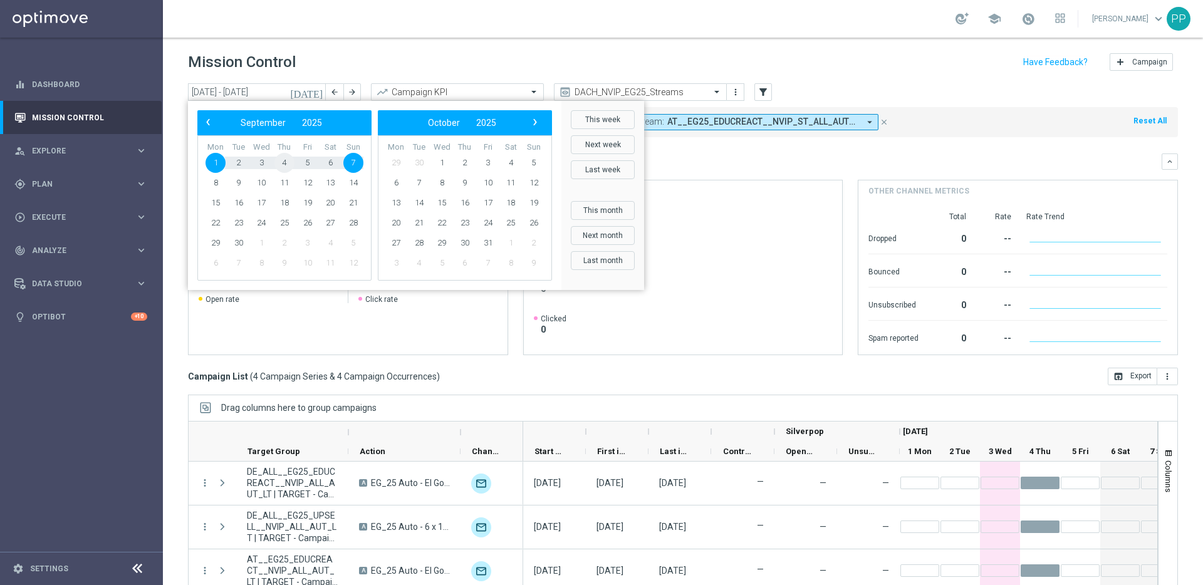
click at [282, 158] on span "4" at bounding box center [285, 163] width 20 height 20
type input "[DATE] - [DATE]"
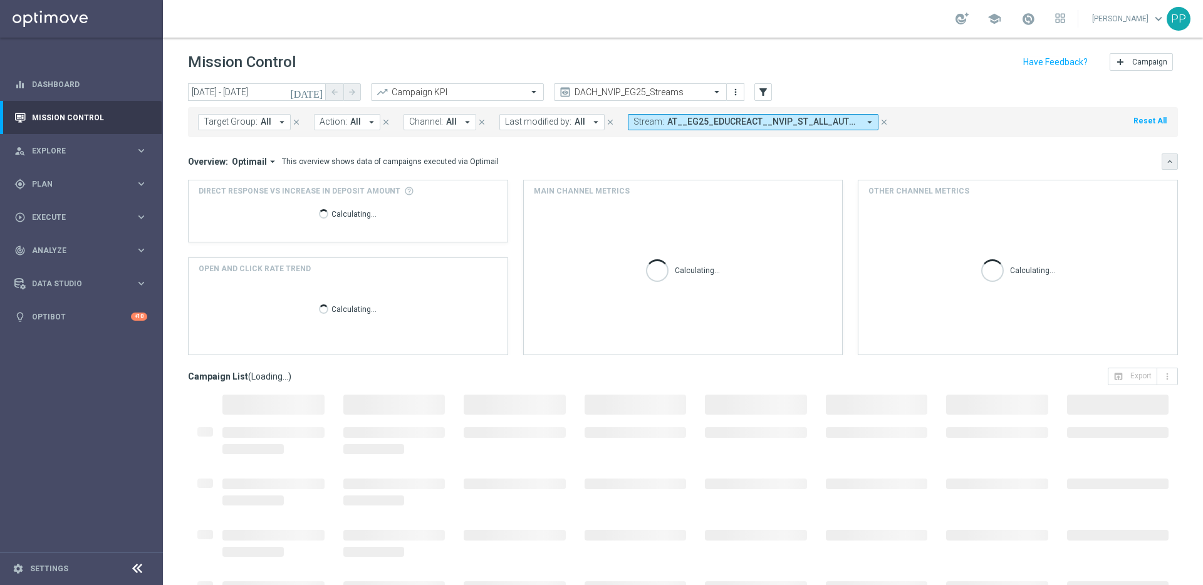
click at [1166, 162] on icon "keyboard_arrow_down" at bounding box center [1170, 161] width 9 height 9
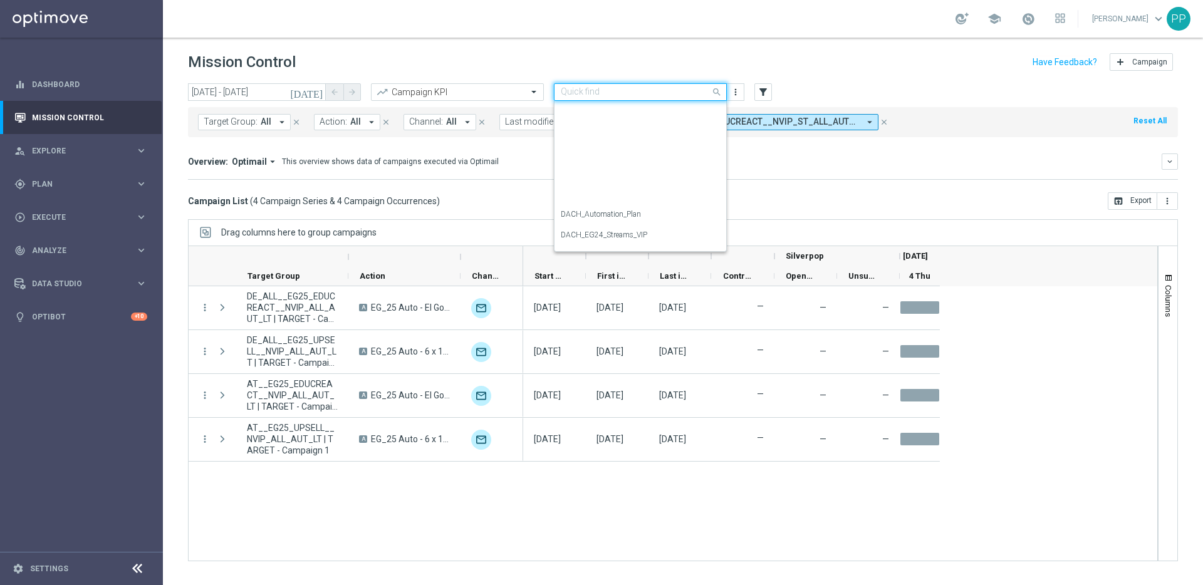
click at [669, 92] on input "text" at bounding box center [628, 92] width 134 height 11
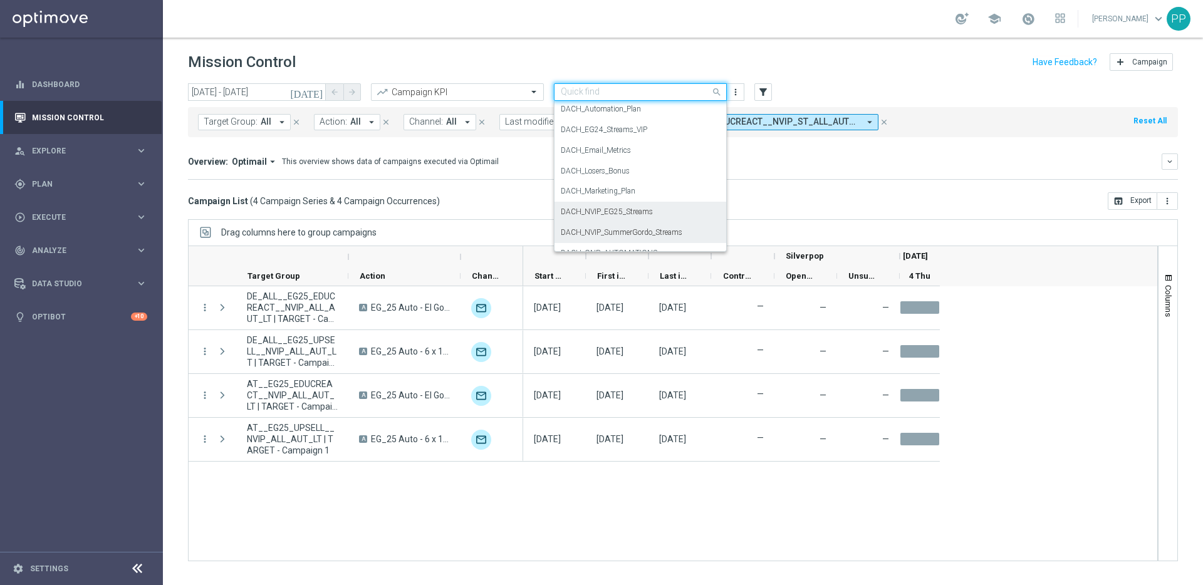
scroll to position [100, 0]
click at [594, 155] on label "DACH_Email_Metrics" at bounding box center [596, 155] width 70 height 11
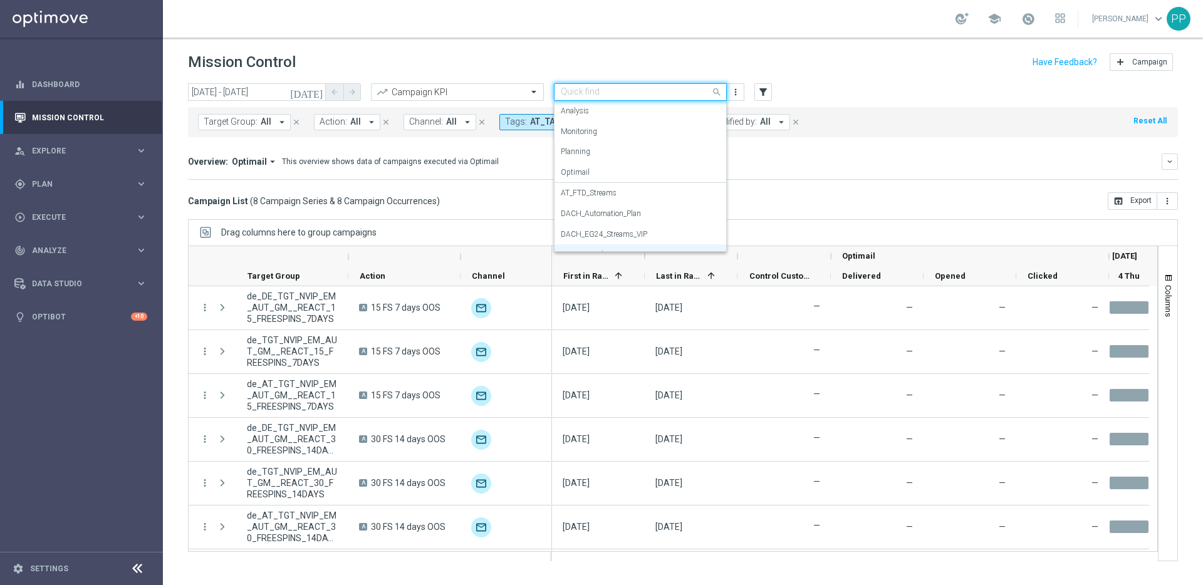
click at [649, 85] on div "Quick find DACH_Email_Metrics" at bounding box center [640, 92] width 173 height 18
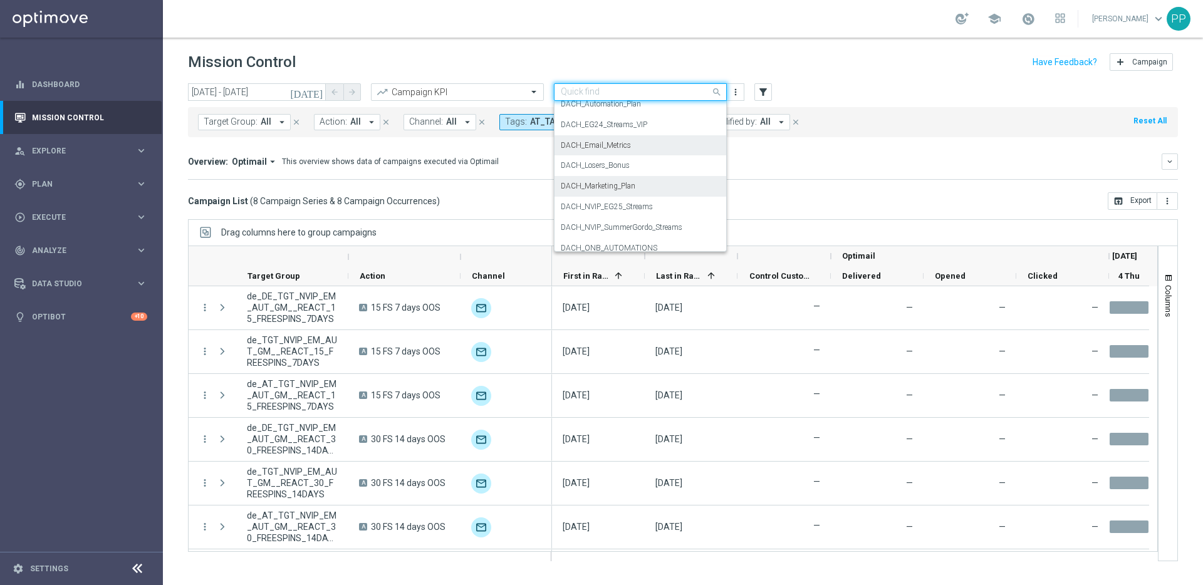
click at [618, 182] on label "DACH_Marketing_Plan" at bounding box center [598, 186] width 75 height 11
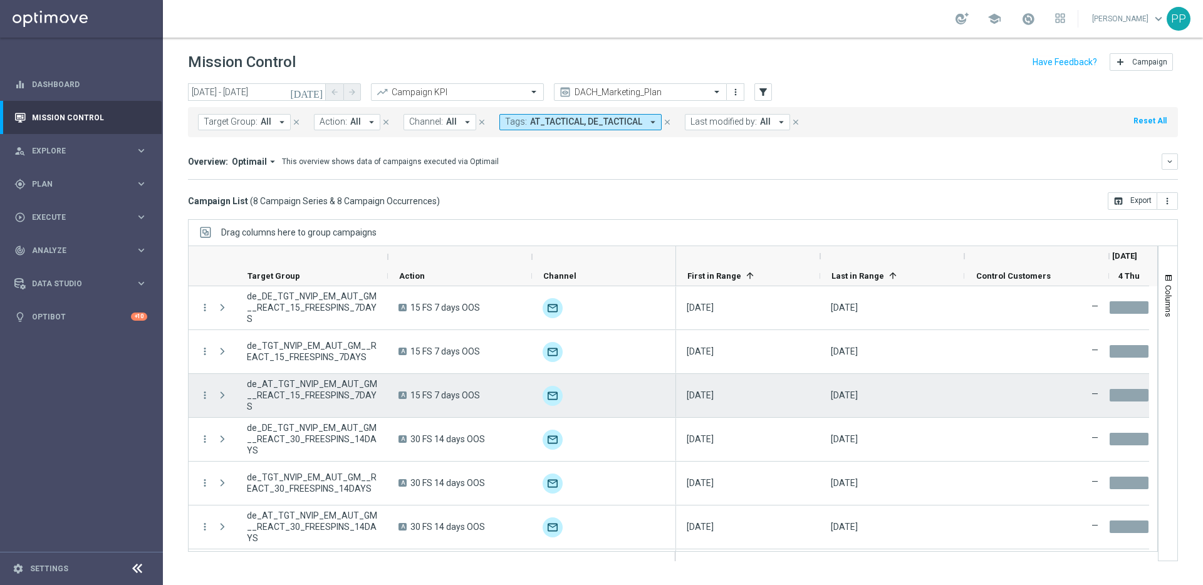
scroll to position [86, 0]
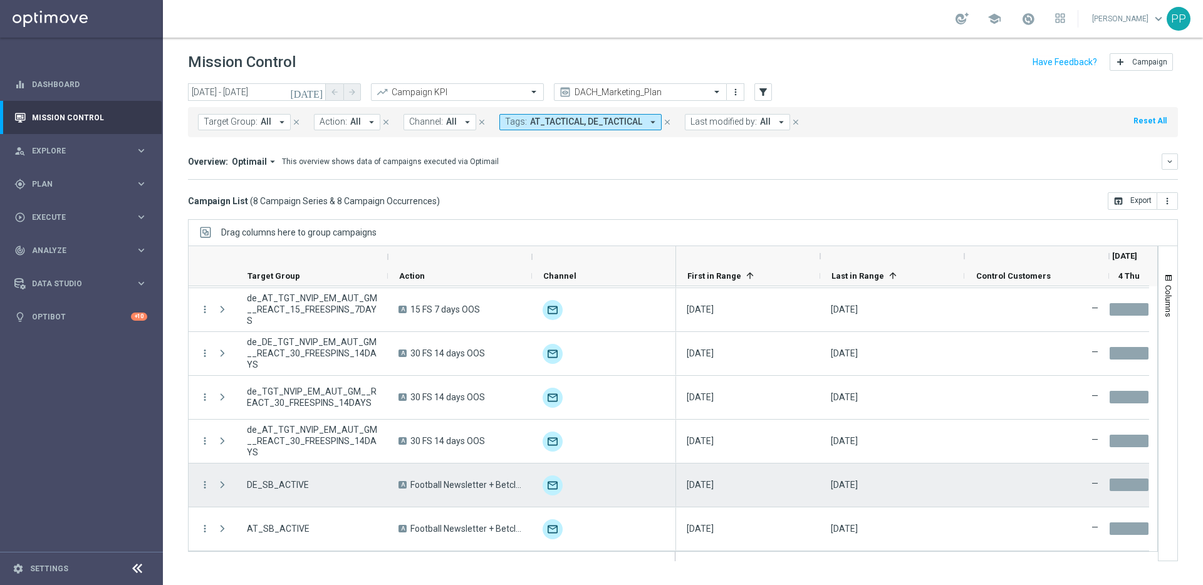
click at [221, 488] on span at bounding box center [222, 485] width 11 height 10
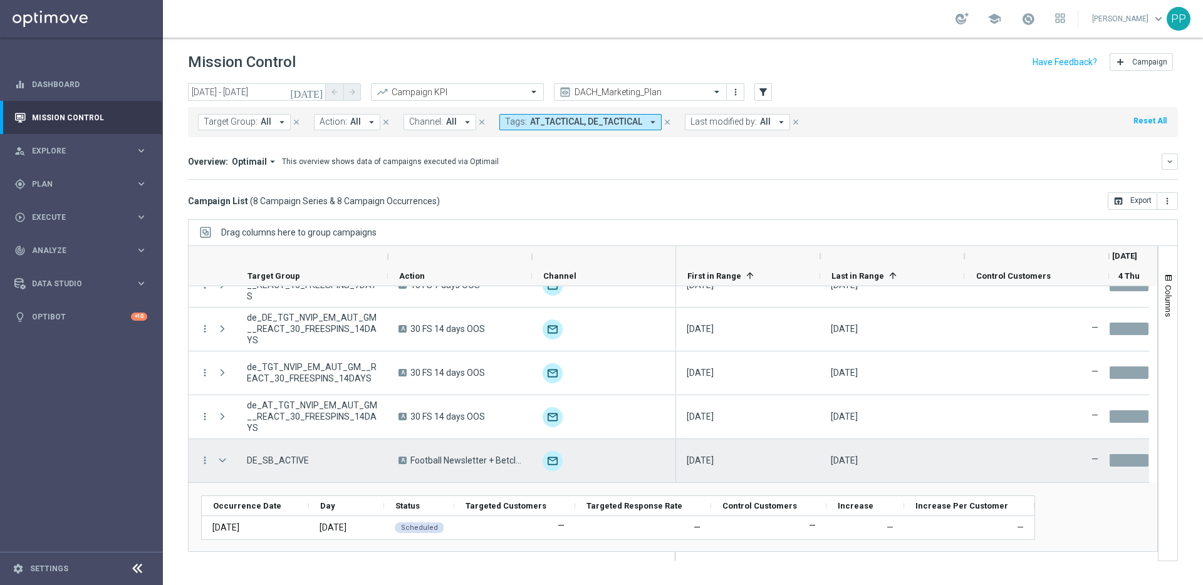
scroll to position [156, 0]
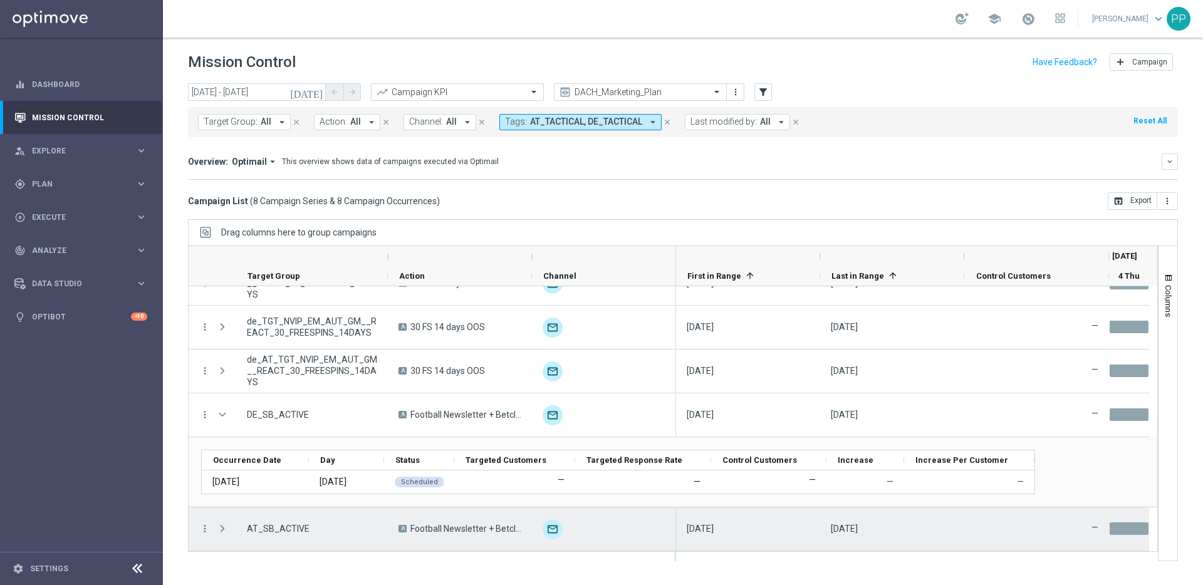
click at [223, 533] on span at bounding box center [222, 529] width 11 height 10
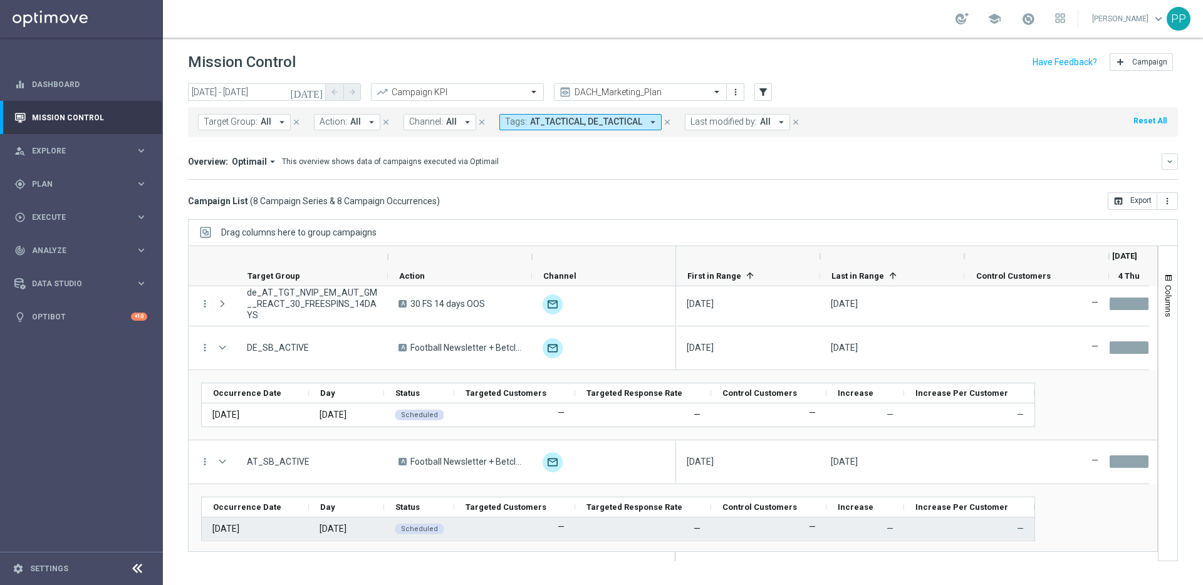
scroll to position [226, 0]
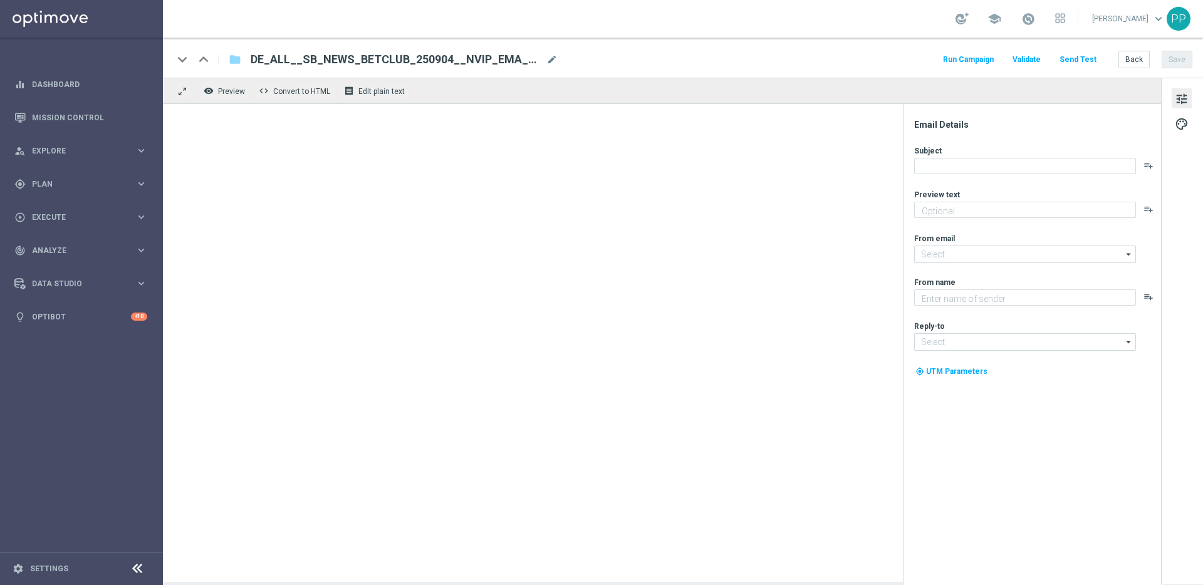
type textarea "Wette 25 € oder mehr und erhalte am [PERSON_NAME] eine 5 € Gratiswette"
type input "[EMAIL_ADDRESS][DOMAIN_NAME]"
type textarea "Lottoland"
type input "[EMAIL_ADDRESS][DOMAIN_NAME]"
type textarea "Wette 25 € oder mehr und erhalte am Freitag eine 5 € Gratiswette"
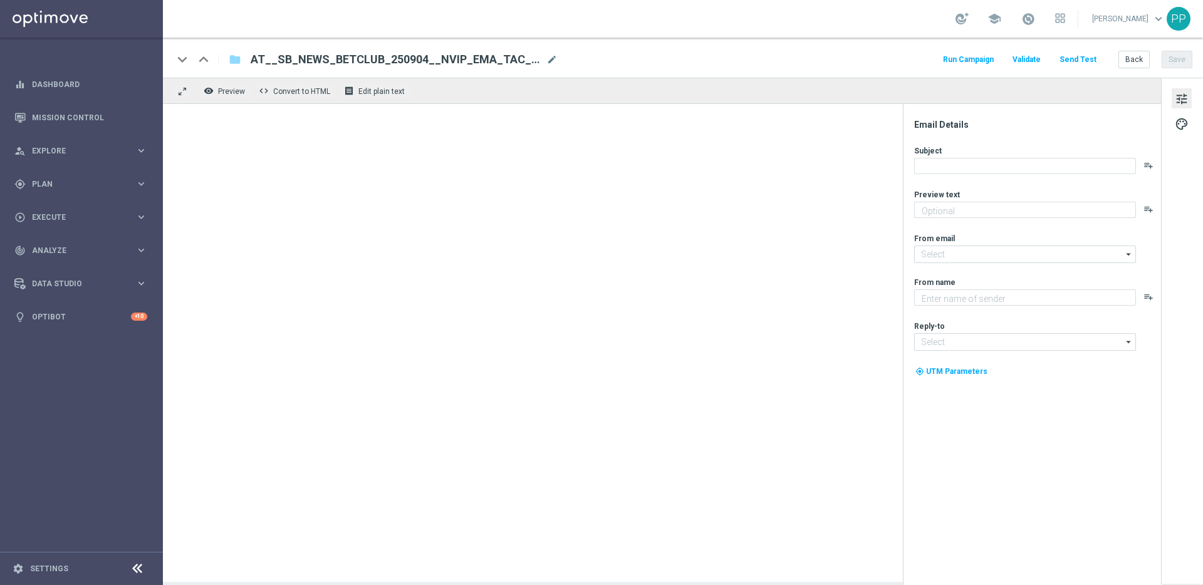
type input "mail@crm.lottoland.com"
type textarea "Lottoland"
type input "service@lottoland.com"
